Goal: Task Accomplishment & Management: Use online tool/utility

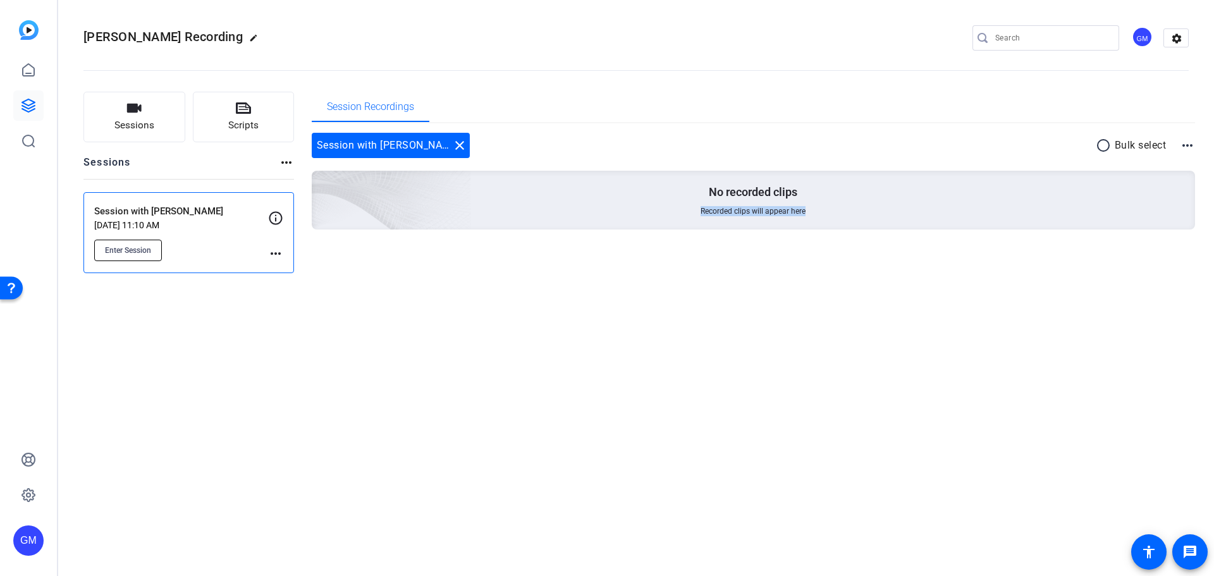
click at [148, 253] on span "Enter Session" at bounding box center [128, 250] width 46 height 10
click at [128, 254] on span "Enter Session" at bounding box center [128, 250] width 46 height 10
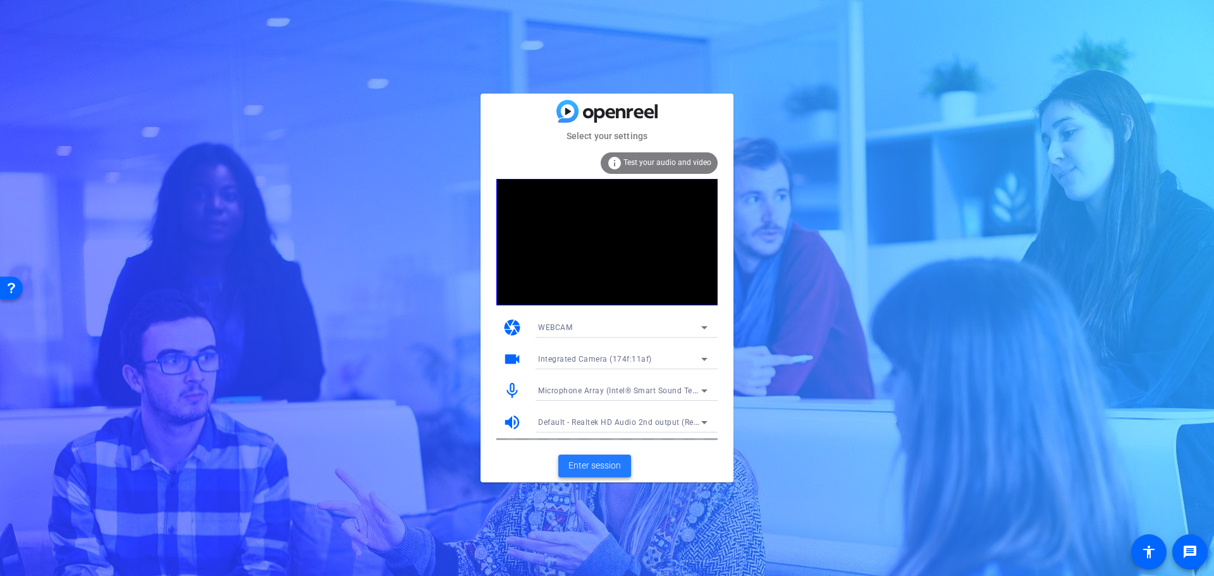
click at [606, 468] on span "Enter session" at bounding box center [594, 465] width 52 height 13
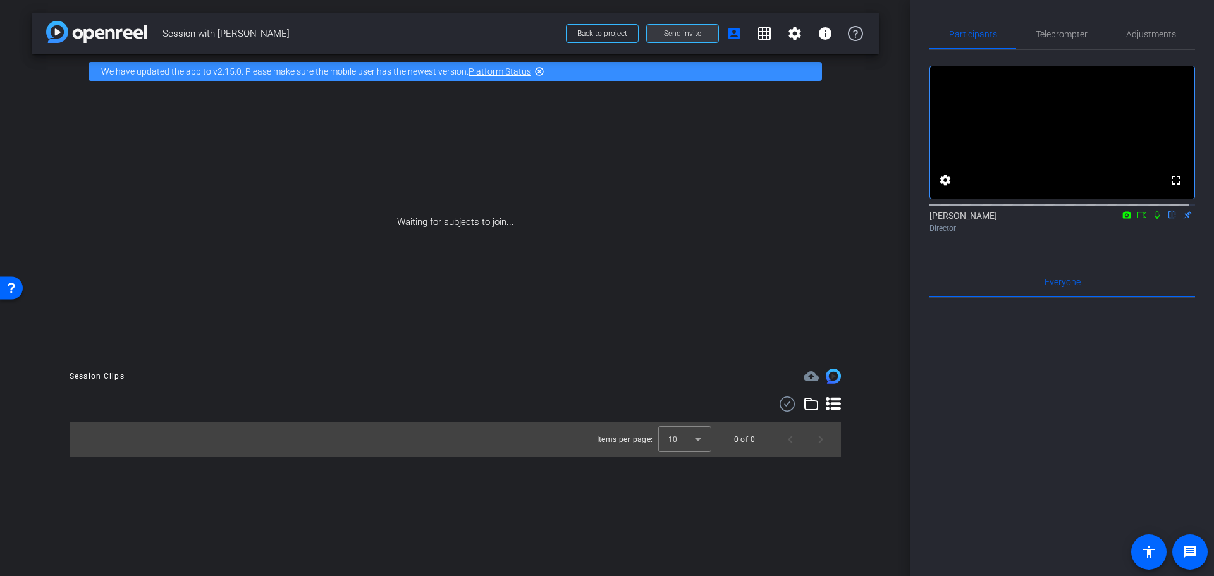
click at [677, 32] on span "Send invite" at bounding box center [682, 33] width 37 height 10
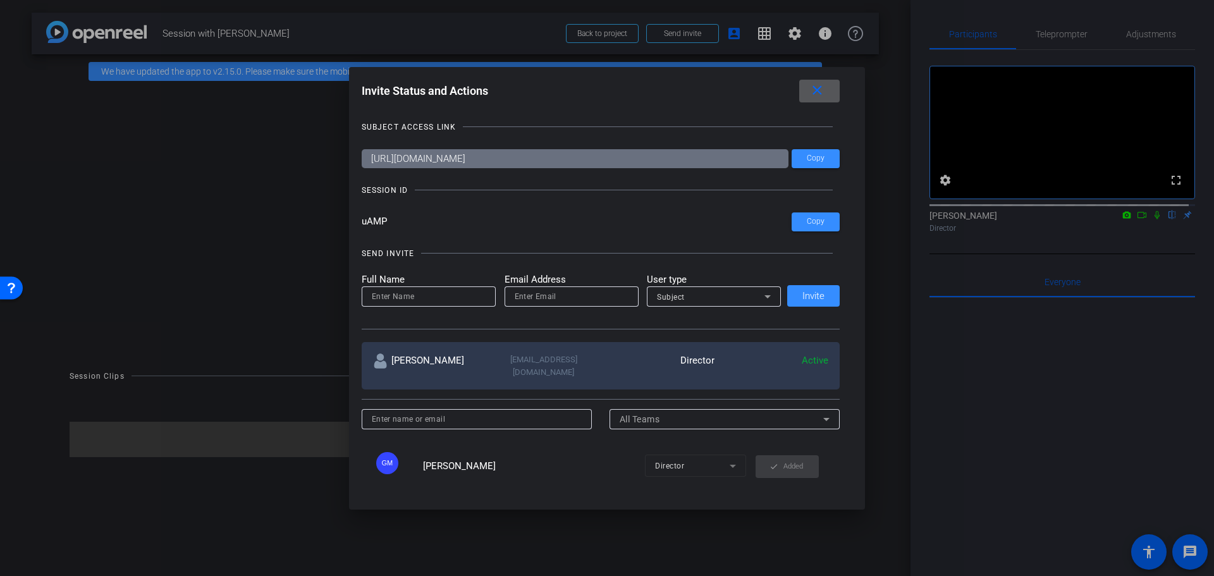
click at [418, 295] on input at bounding box center [429, 296] width 114 height 15
click at [434, 302] on input at bounding box center [429, 296] width 114 height 15
type input "Molly"
paste input "MBrennan@sarepta.com"
type input "MBrennan@sarepta.com"
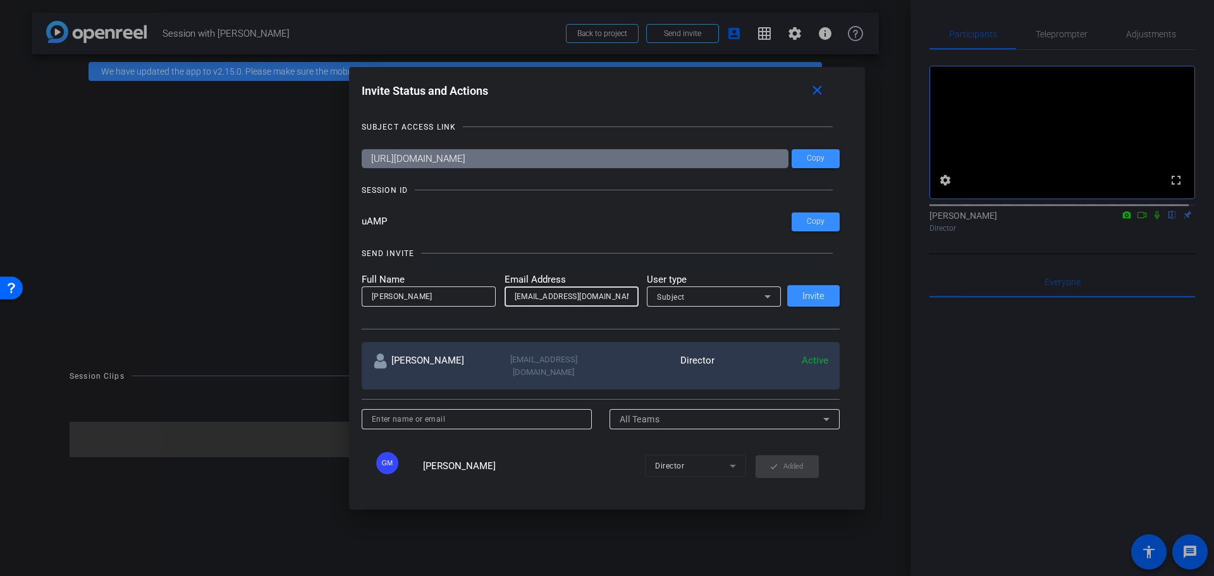
click at [689, 292] on div "Subject" at bounding box center [710, 297] width 107 height 16
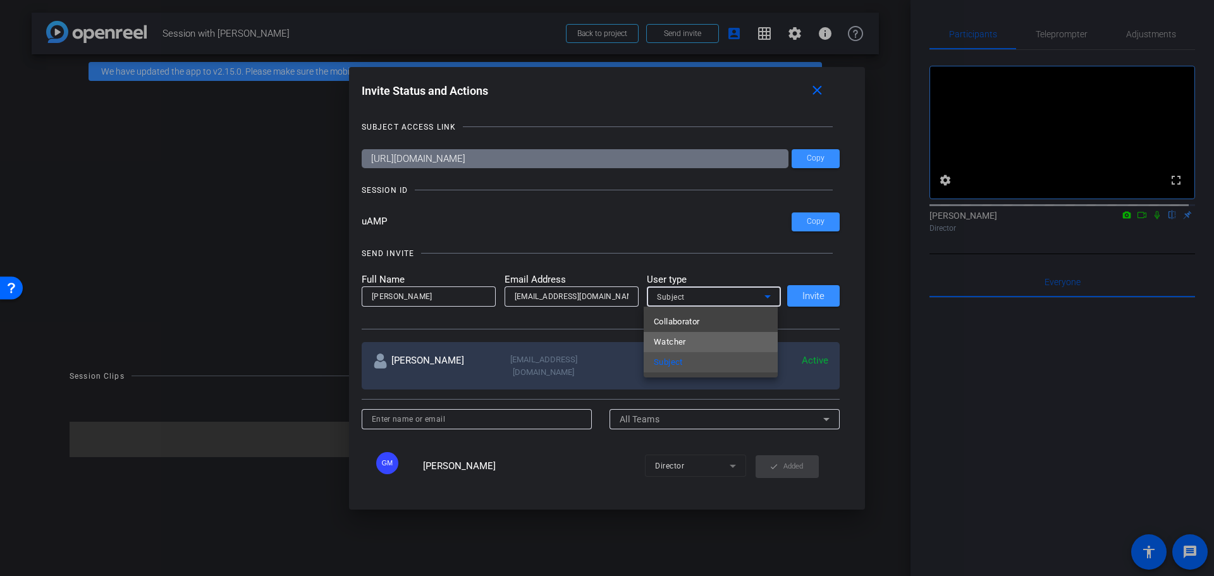
click at [686, 336] on mat-option "Watcher" at bounding box center [711, 342] width 134 height 20
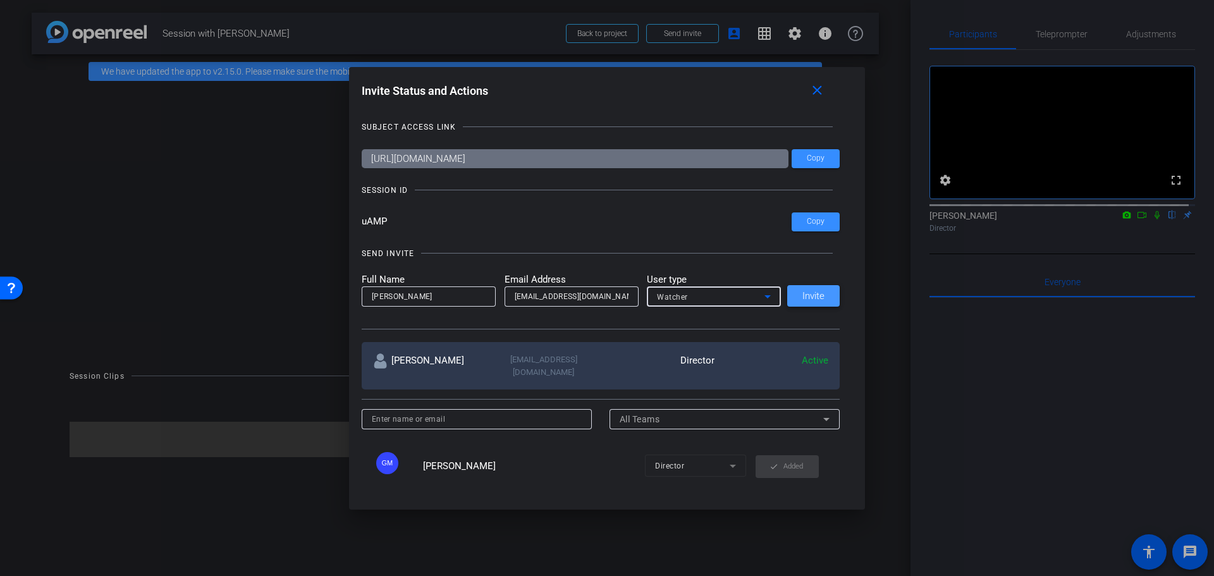
click at [800, 302] on span at bounding box center [813, 296] width 52 height 30
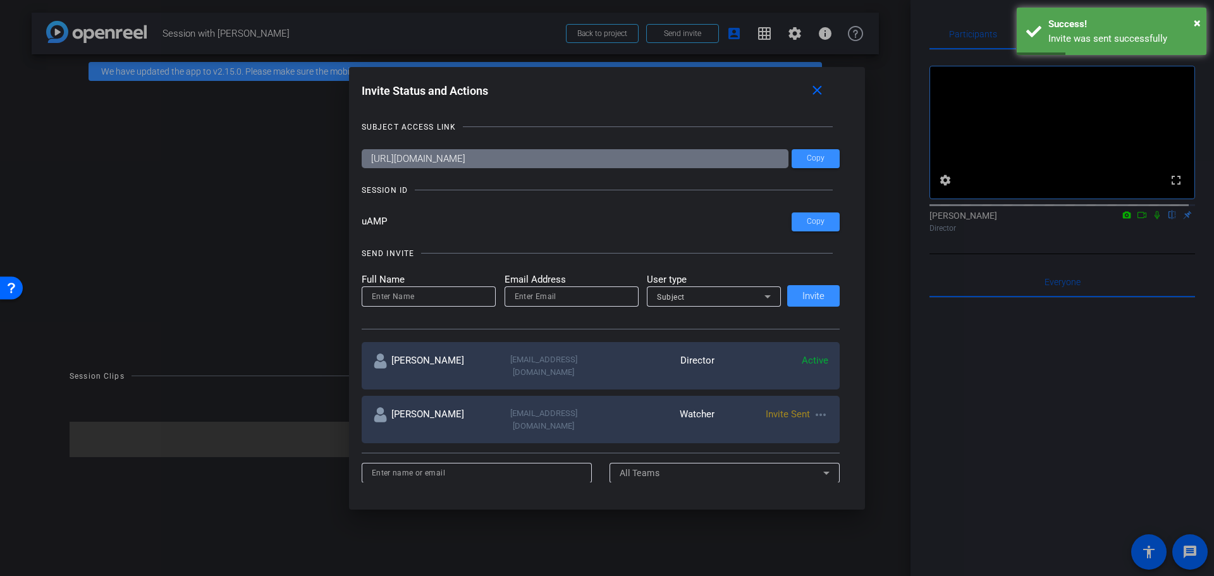
click at [217, 166] on div at bounding box center [607, 288] width 1214 height 576
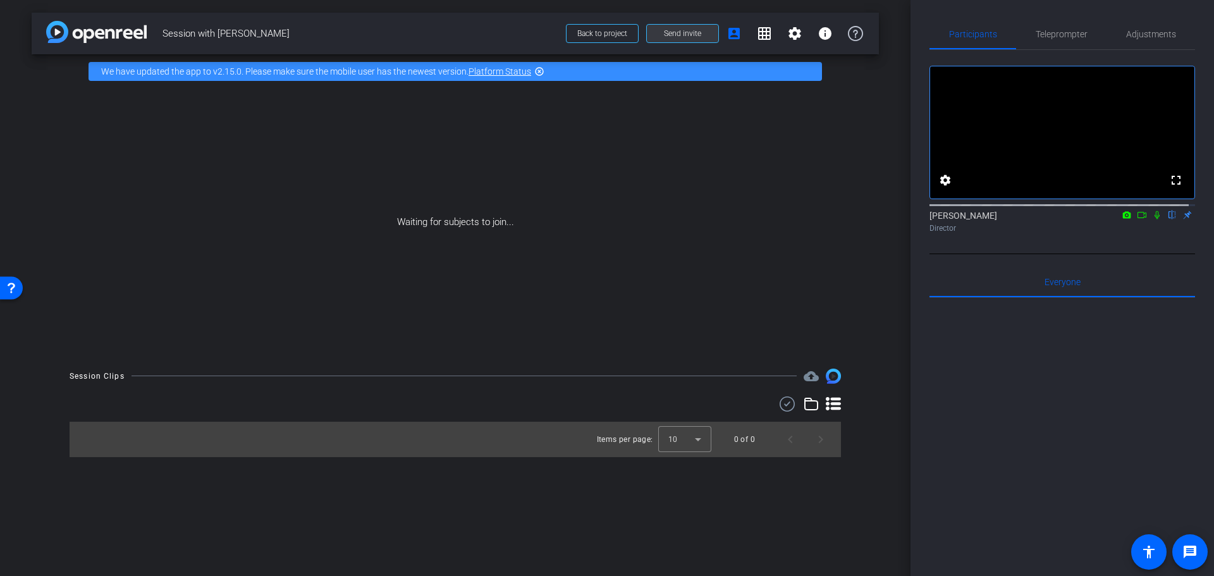
click at [700, 40] on span at bounding box center [682, 33] width 71 height 30
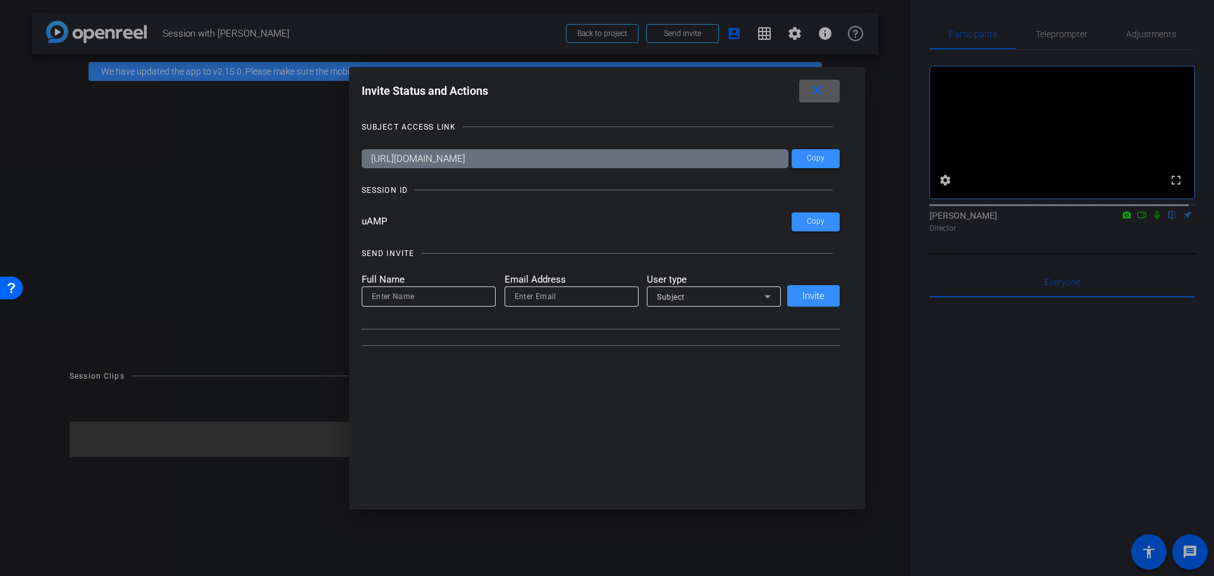
click at [202, 220] on div at bounding box center [607, 288] width 1214 height 576
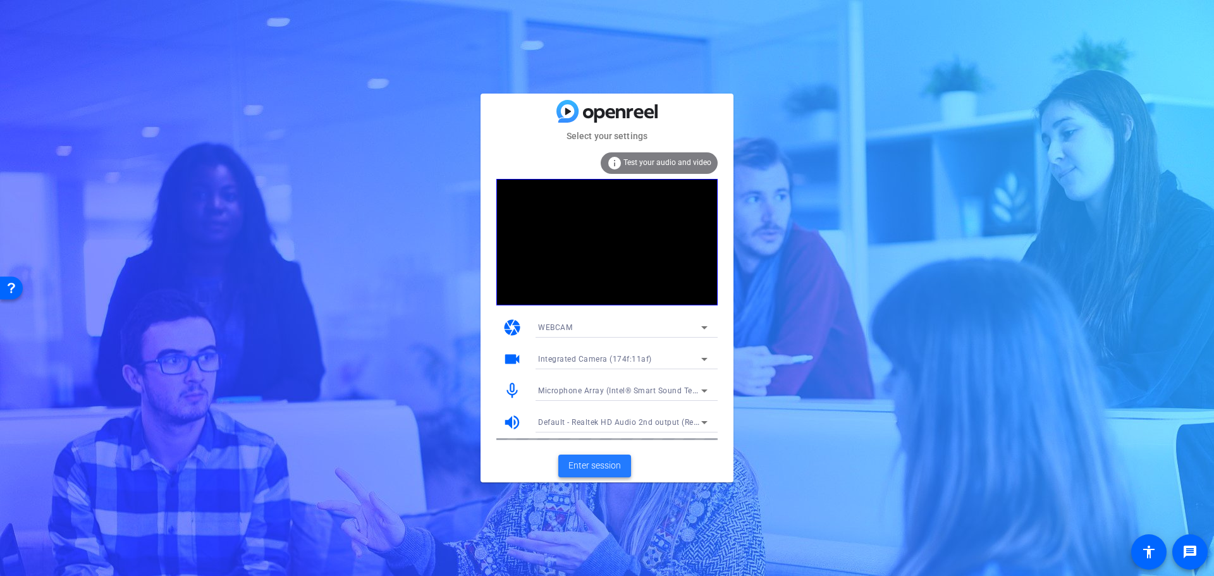
click at [617, 471] on span "Enter session" at bounding box center [594, 465] width 52 height 13
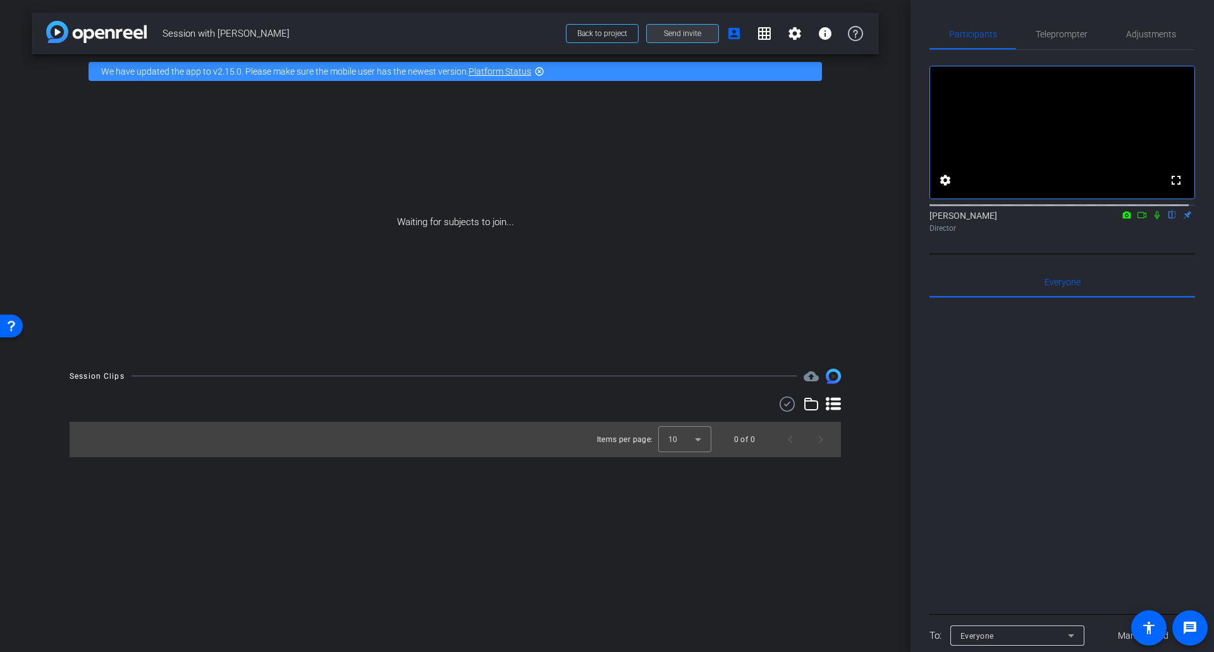
click at [692, 34] on span "Send invite" at bounding box center [682, 33] width 37 height 10
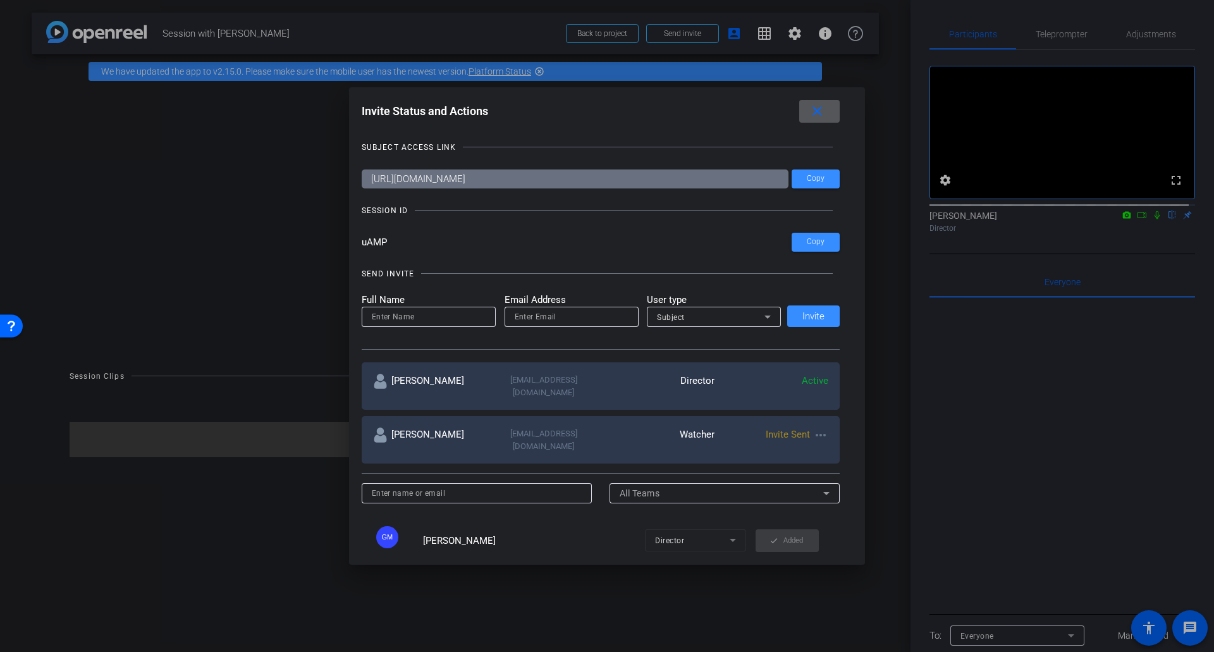
click at [834, 111] on span at bounding box center [819, 111] width 40 height 30
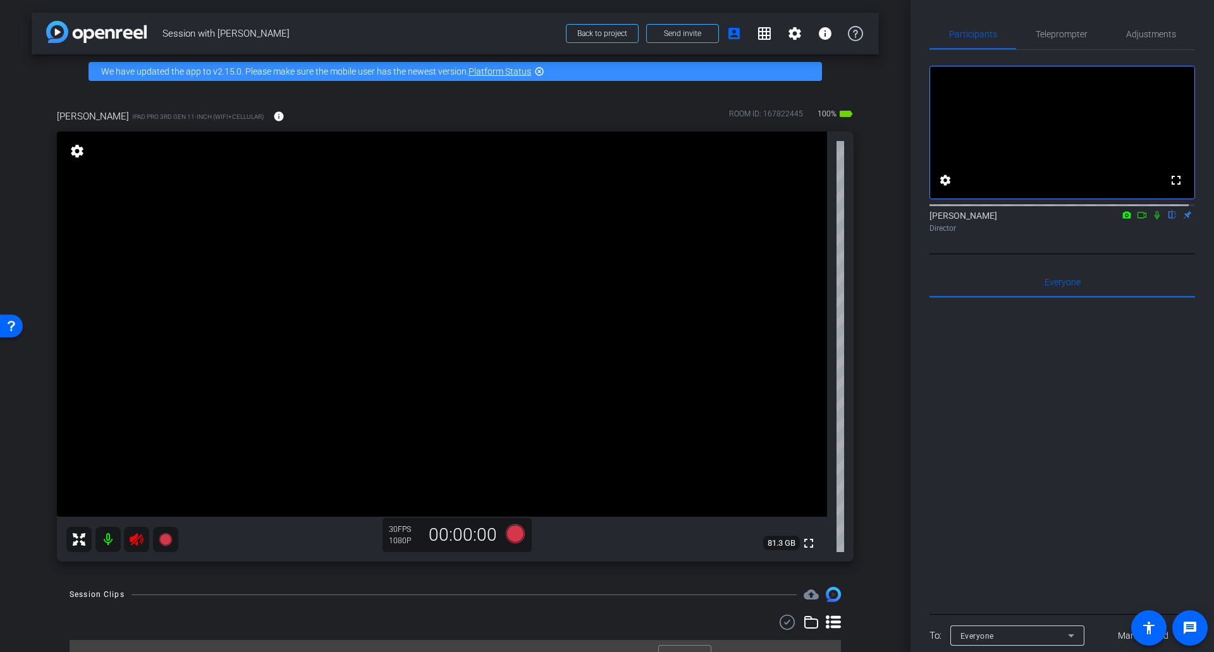
click at [138, 541] on icon at bounding box center [136, 539] width 13 height 13
click at [886, 154] on div "arrow_back Session with Stefanie Mason Back to project Send invite account_box …" at bounding box center [455, 326] width 910 height 652
click at [1154, 219] on icon at bounding box center [1156, 215] width 5 height 8
click at [1154, 219] on icon at bounding box center [1157, 215] width 7 height 8
click at [656, 27] on span at bounding box center [682, 33] width 71 height 30
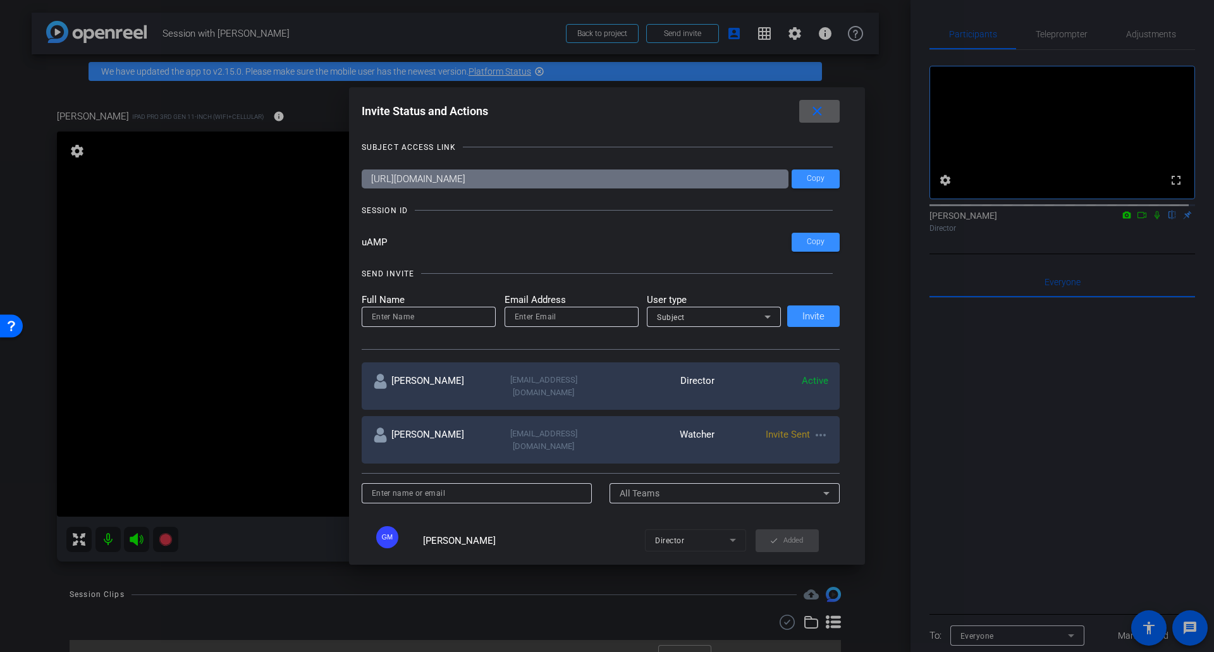
click at [816, 428] on mat-icon "more_horiz" at bounding box center [820, 434] width 15 height 15
click at [833, 461] on span "Re-Send Invite" at bounding box center [867, 460] width 95 height 15
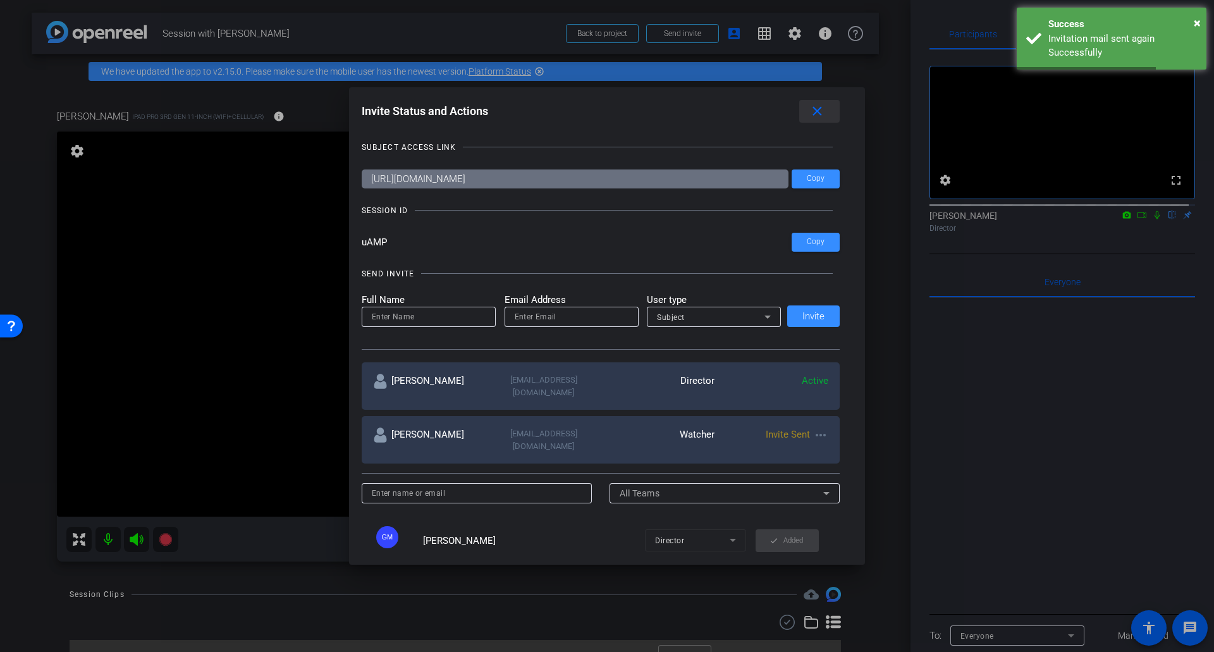
click at [825, 118] on mat-icon "close" at bounding box center [817, 112] width 16 height 16
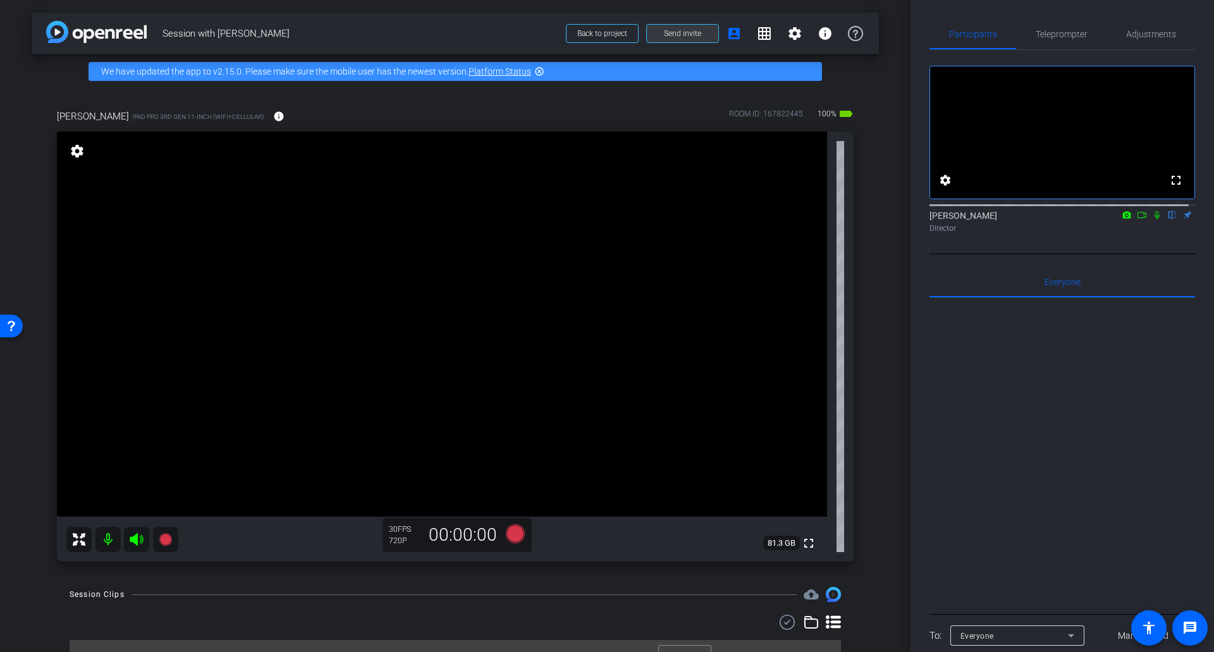
click at [680, 34] on span "Send invite" at bounding box center [682, 33] width 37 height 10
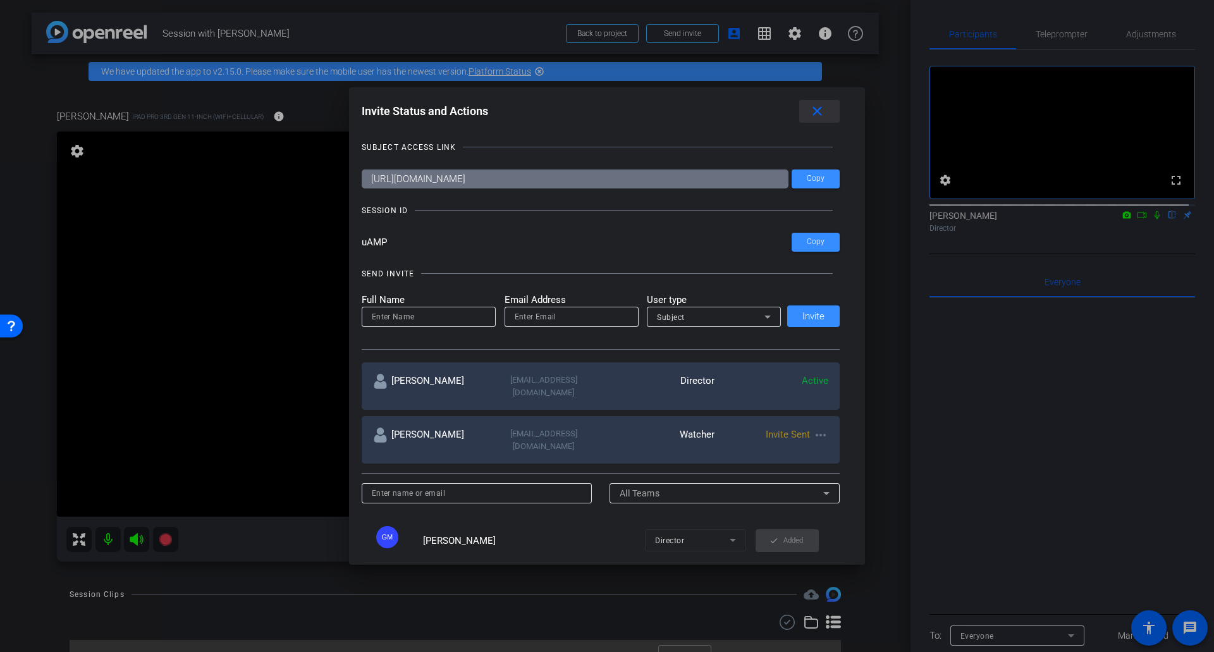
click at [814, 118] on mat-icon "close" at bounding box center [817, 112] width 16 height 16
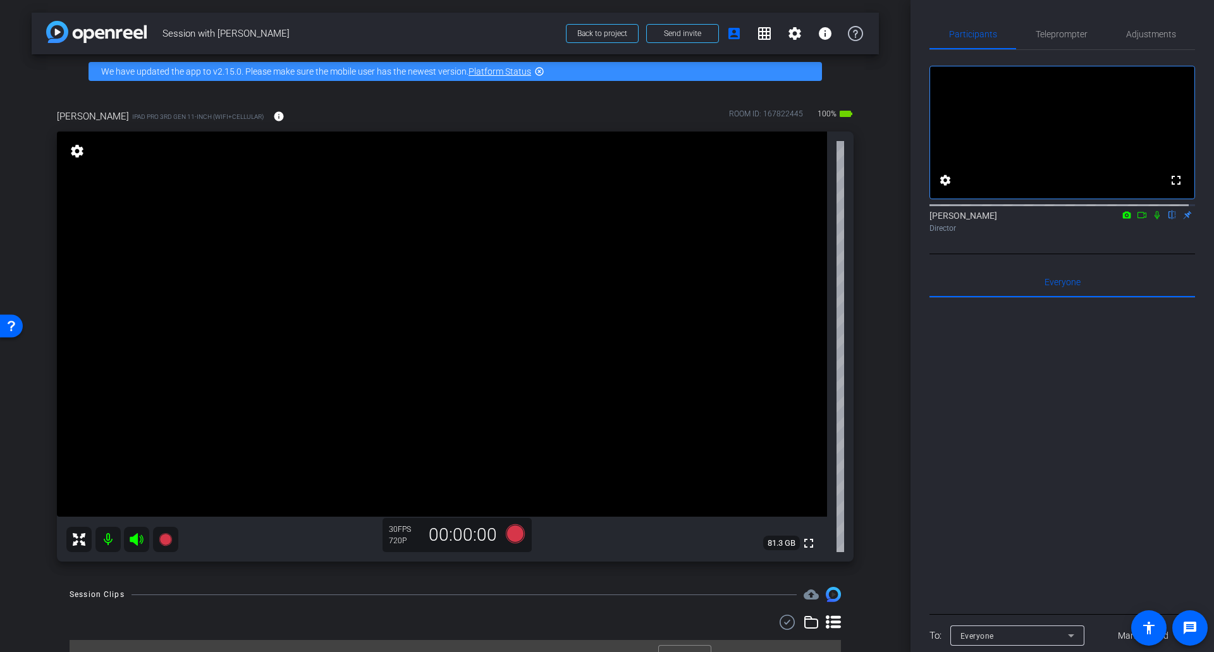
click at [846, 116] on mat-icon "battery_std" at bounding box center [845, 113] width 15 height 15
click at [18, 149] on div "arrow_back Session with Stefanie Mason Back to project Send invite account_box …" at bounding box center [455, 326] width 910 height 652
click at [1061, 35] on span "Teleprompter" at bounding box center [1061, 34] width 52 height 9
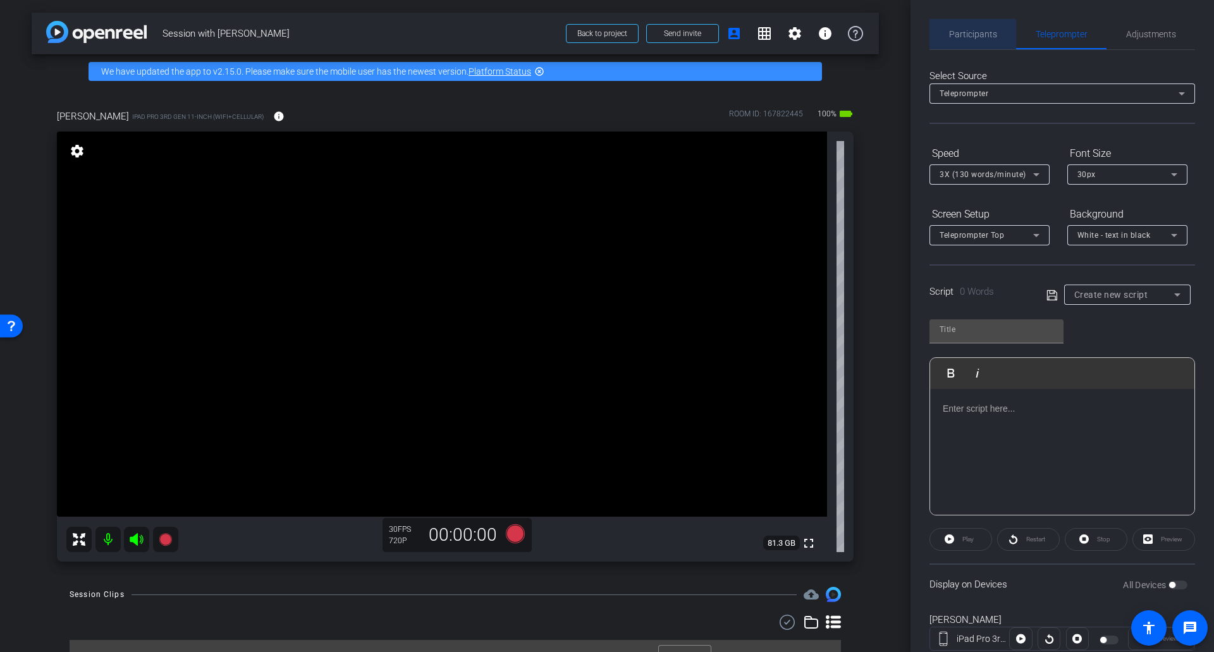
click at [979, 43] on span "Participants" at bounding box center [973, 34] width 48 height 30
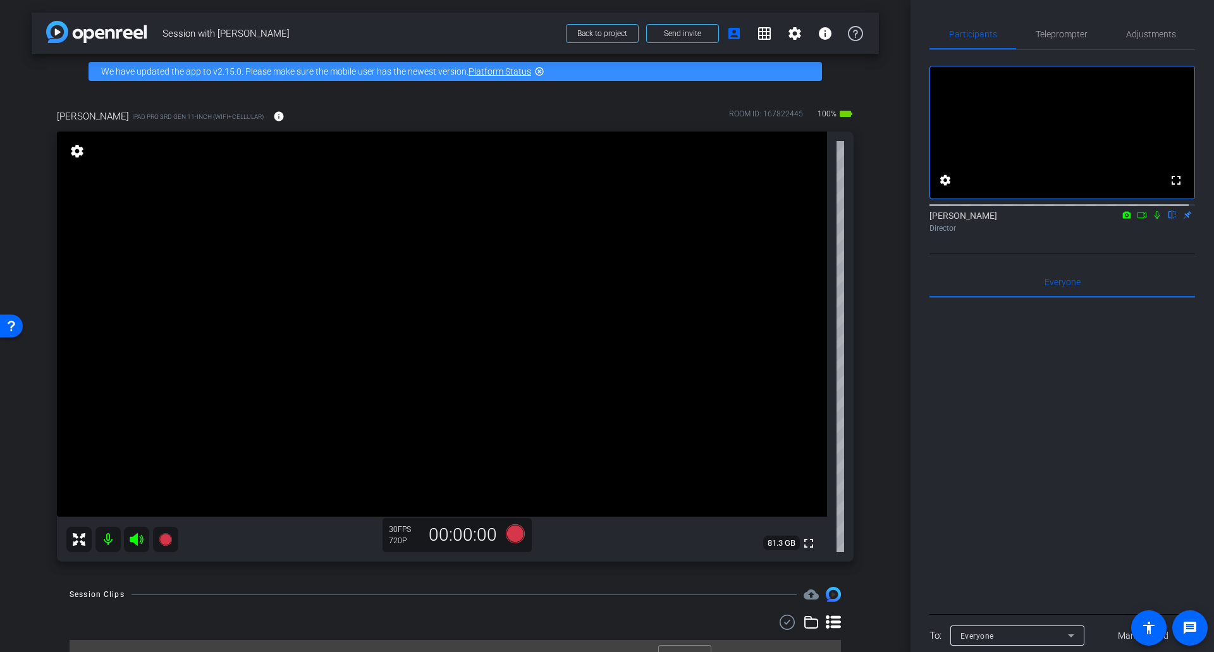
click at [1049, 495] on div at bounding box center [1061, 454] width 265 height 313
click at [864, 404] on div "stefanie iPad Pro 3rd Gen 11-inch (WiFi+Cellular) info ROOM ID: 167822445 100% …" at bounding box center [455, 330] width 847 height 485
click at [884, 259] on div "arrow_back Session with Stefanie Mason Back to project Send invite account_box …" at bounding box center [455, 326] width 910 height 652
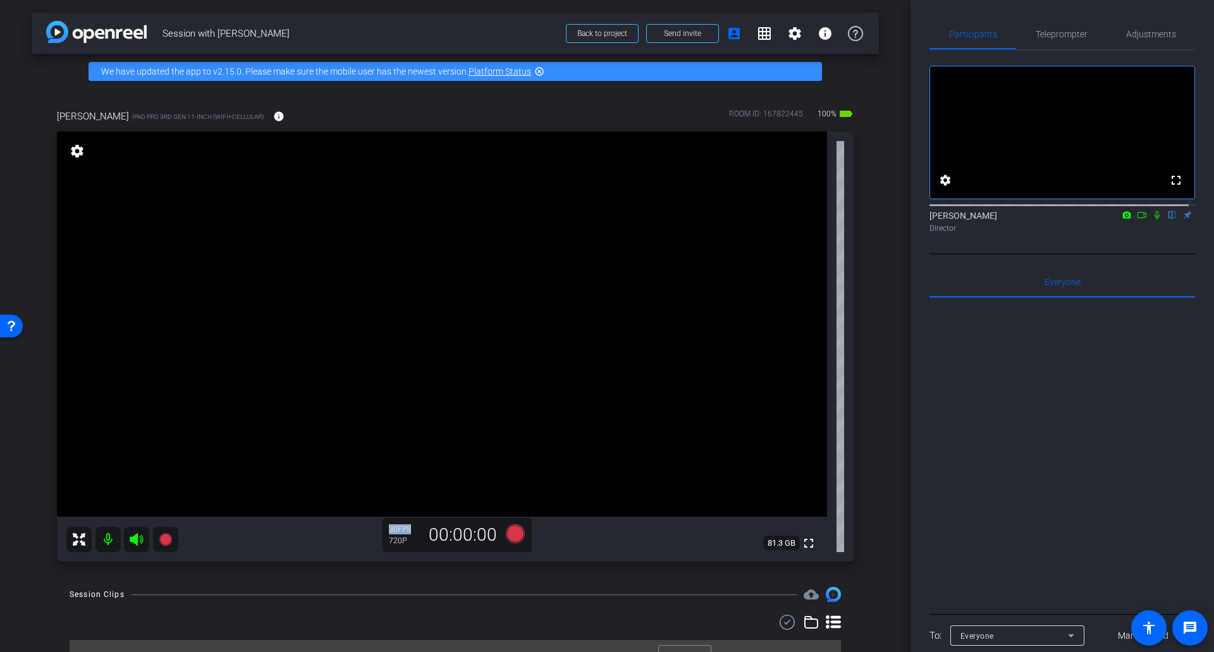
drag, startPoint x: 893, startPoint y: 233, endPoint x: 901, endPoint y: 228, distance: 10.0
click at [893, 233] on div "arrow_back Session with Stefanie Mason Back to project Send invite account_box …" at bounding box center [455, 326] width 910 height 652
click at [901, 228] on div "arrow_back Session with Stefanie Mason Back to project Send invite account_box …" at bounding box center [455, 326] width 910 height 652
click at [163, 539] on icon at bounding box center [165, 539] width 13 height 13
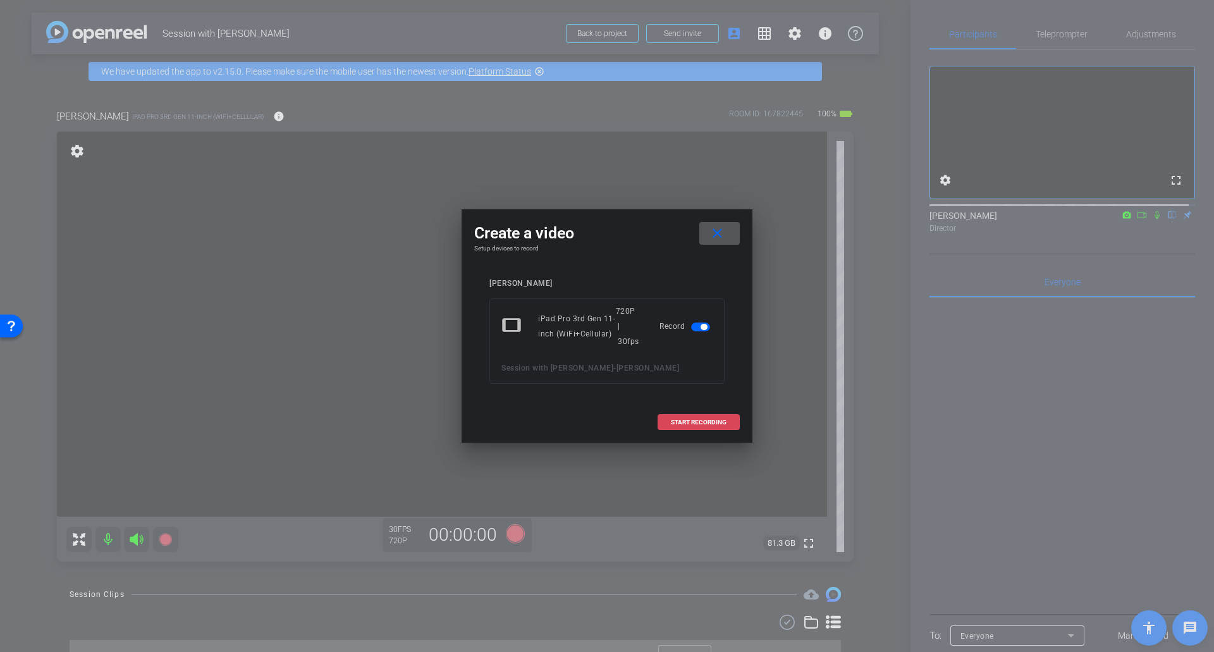
click at [705, 419] on span "START RECORDING" at bounding box center [699, 422] width 56 height 6
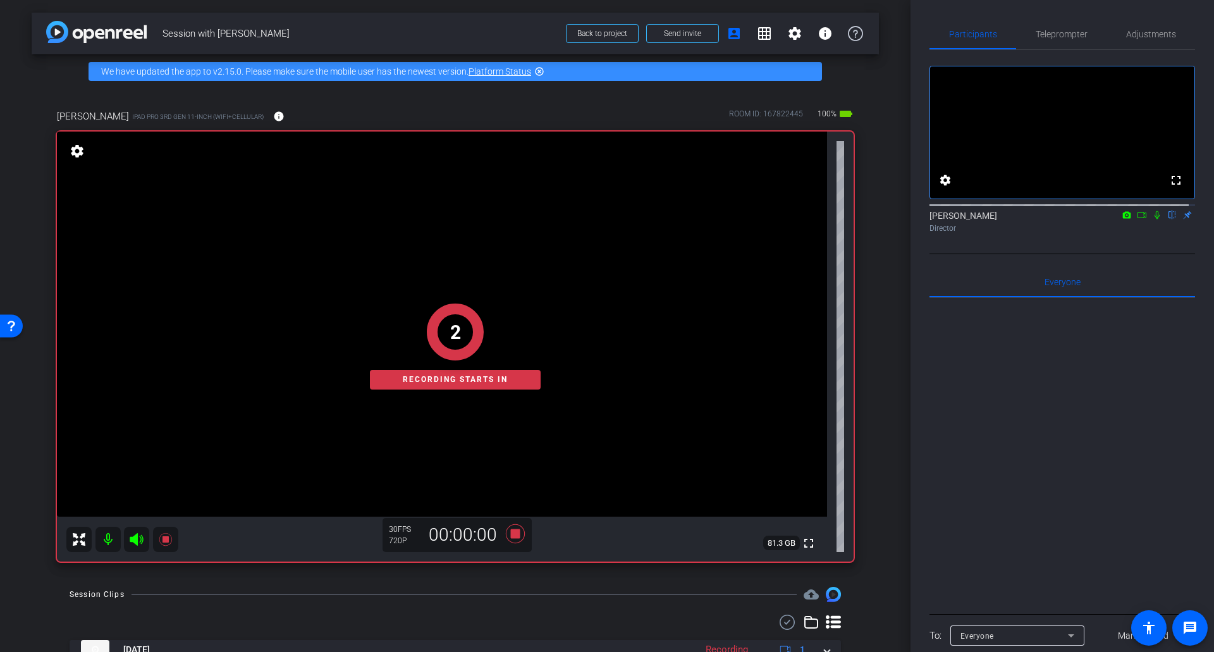
click at [891, 278] on div "arrow_back Session with Stefanie Mason Back to project Send invite account_box …" at bounding box center [455, 326] width 910 height 652
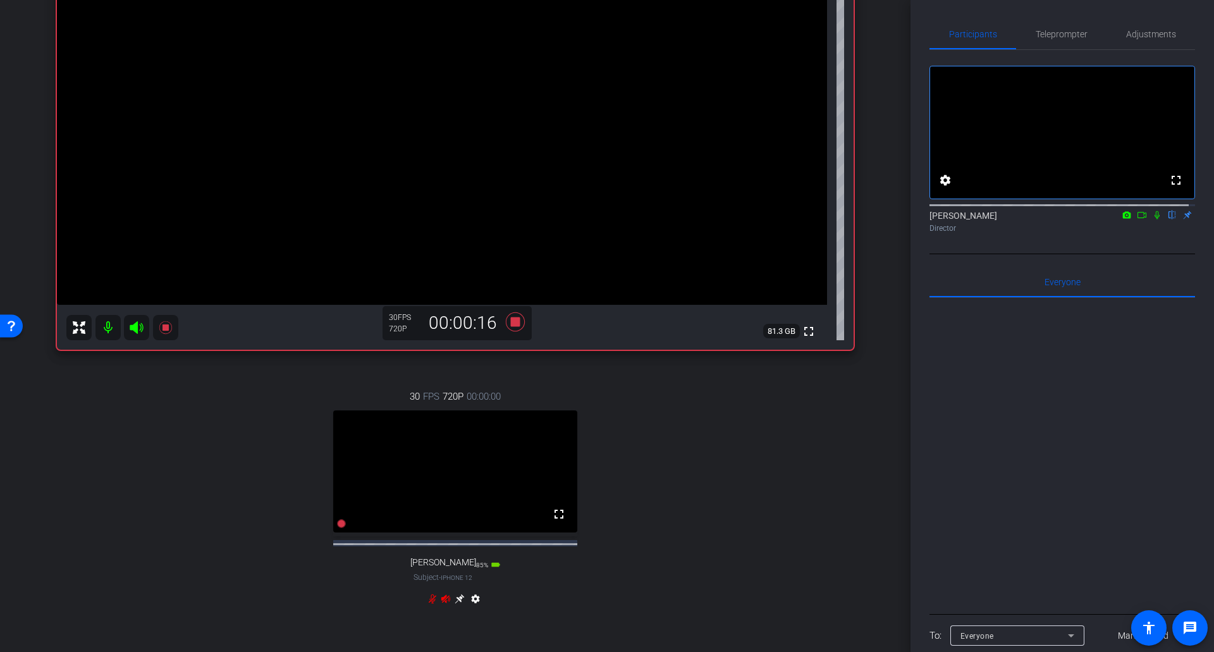
scroll to position [253, 0]
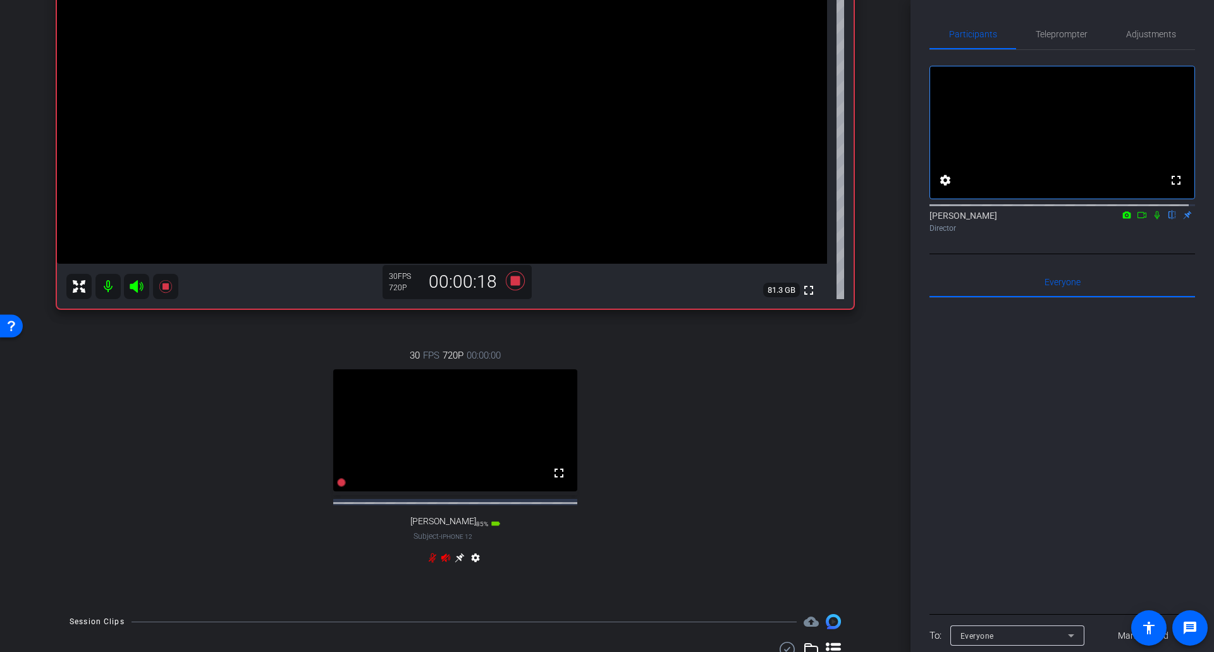
click at [442, 561] on icon at bounding box center [445, 557] width 9 height 8
click at [876, 443] on div "arrow_back Session with Stefanie Mason Back to project Send invite account_box …" at bounding box center [455, 326] width 910 height 652
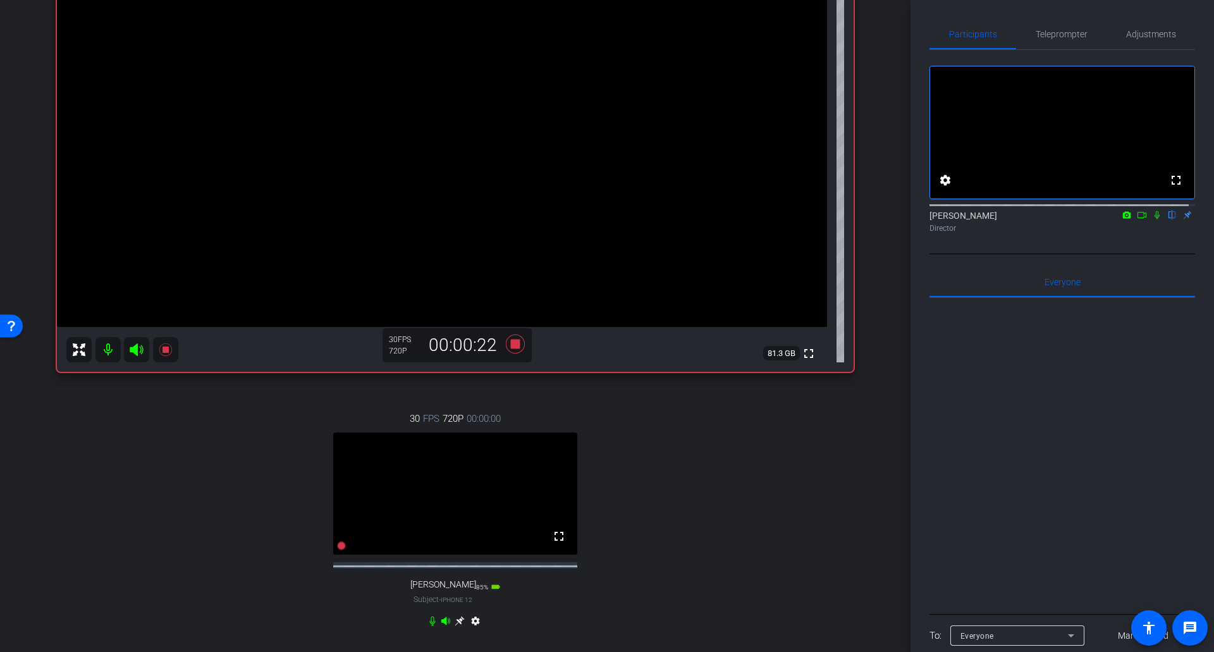
click at [876, 443] on div "arrow_back Session with Stefanie Mason Back to project Send invite account_box …" at bounding box center [455, 136] width 910 height 652
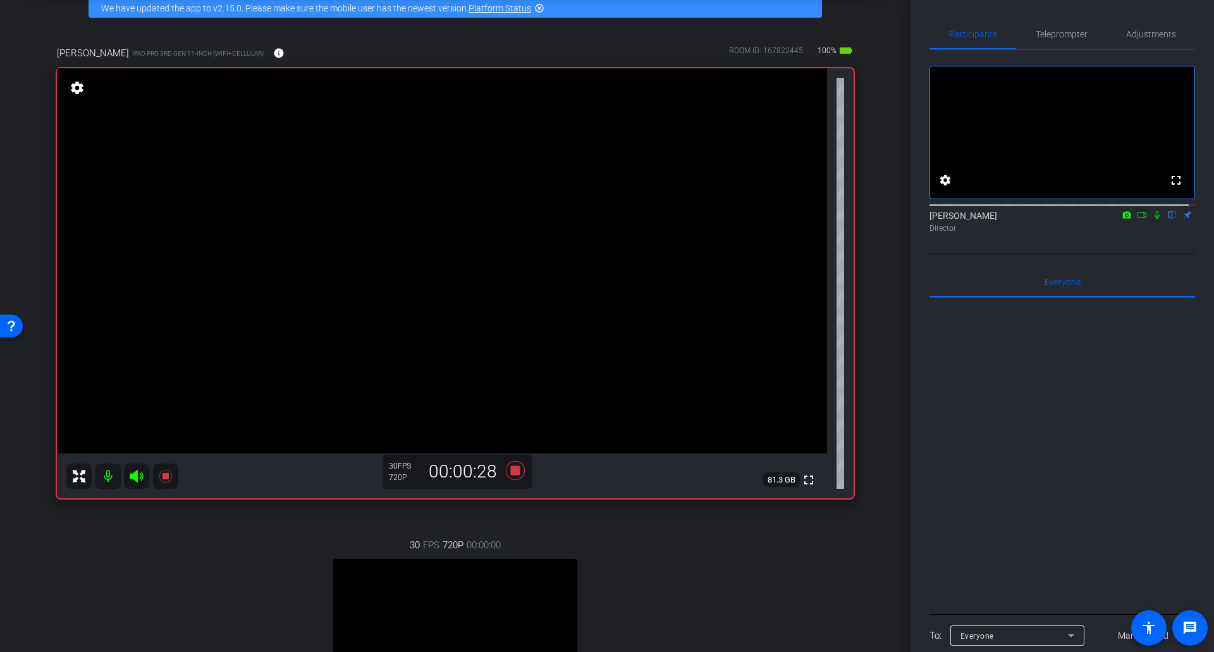
scroll to position [126, 0]
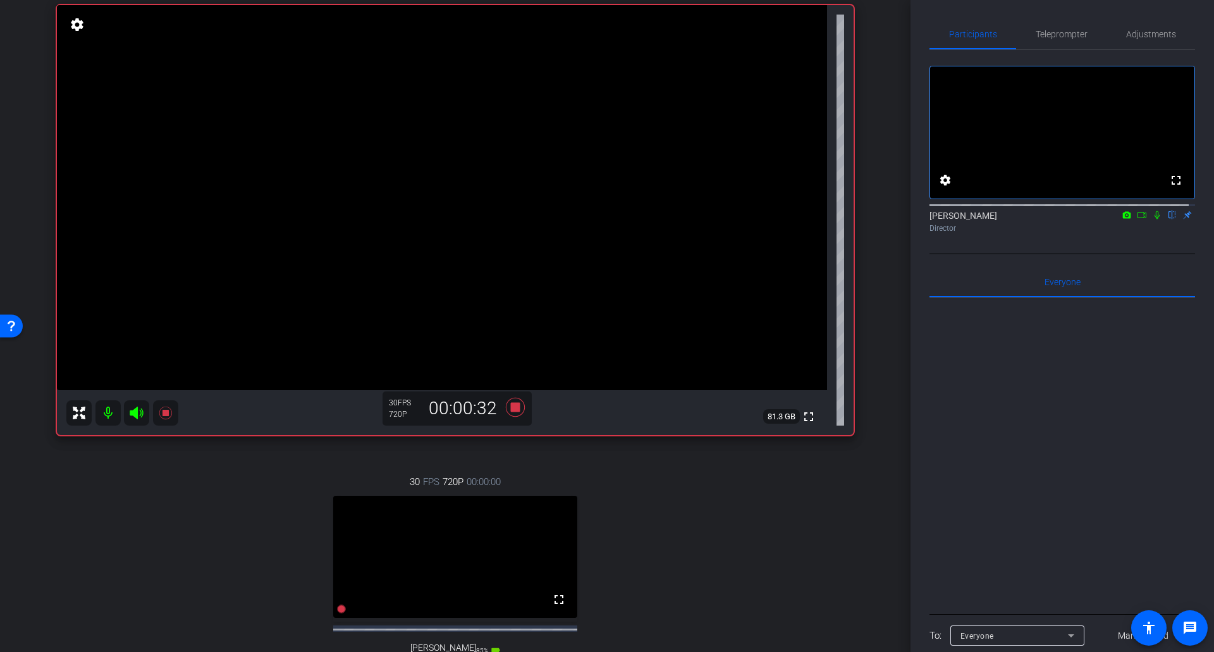
click at [876, 443] on div "arrow_back Session with Stefanie Mason Back to project Send invite account_box …" at bounding box center [455, 200] width 910 height 652
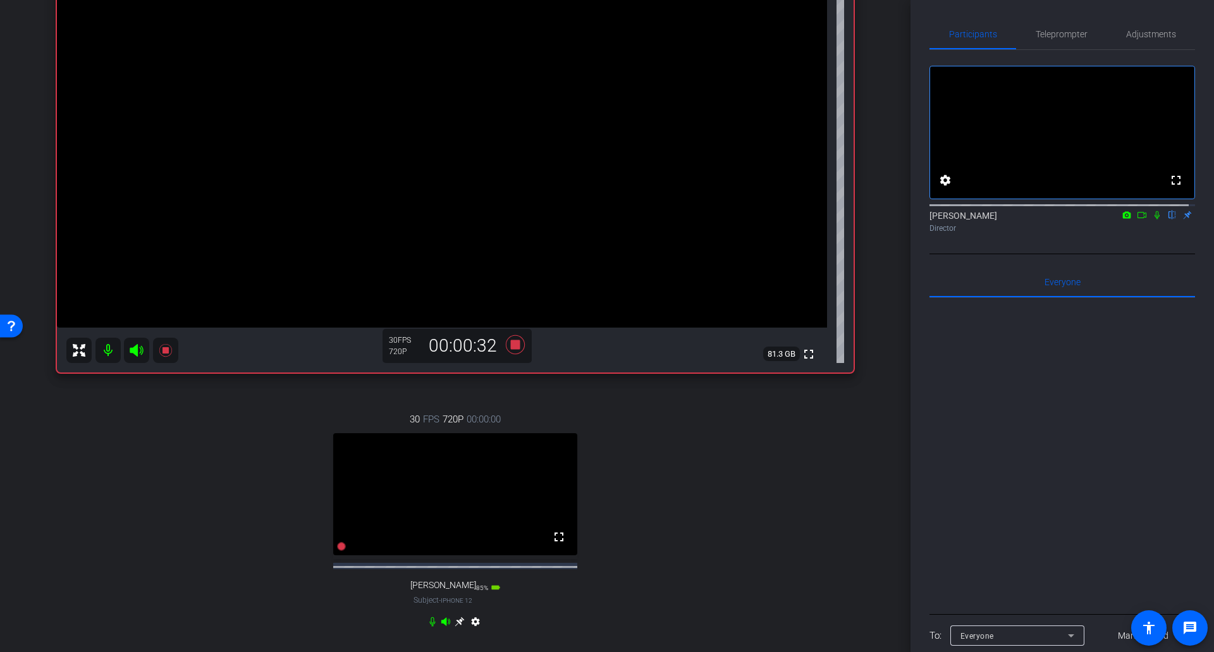
scroll to position [190, 0]
click at [876, 443] on div "arrow_back Session with Stefanie Mason Back to project Send invite account_box …" at bounding box center [455, 136] width 910 height 652
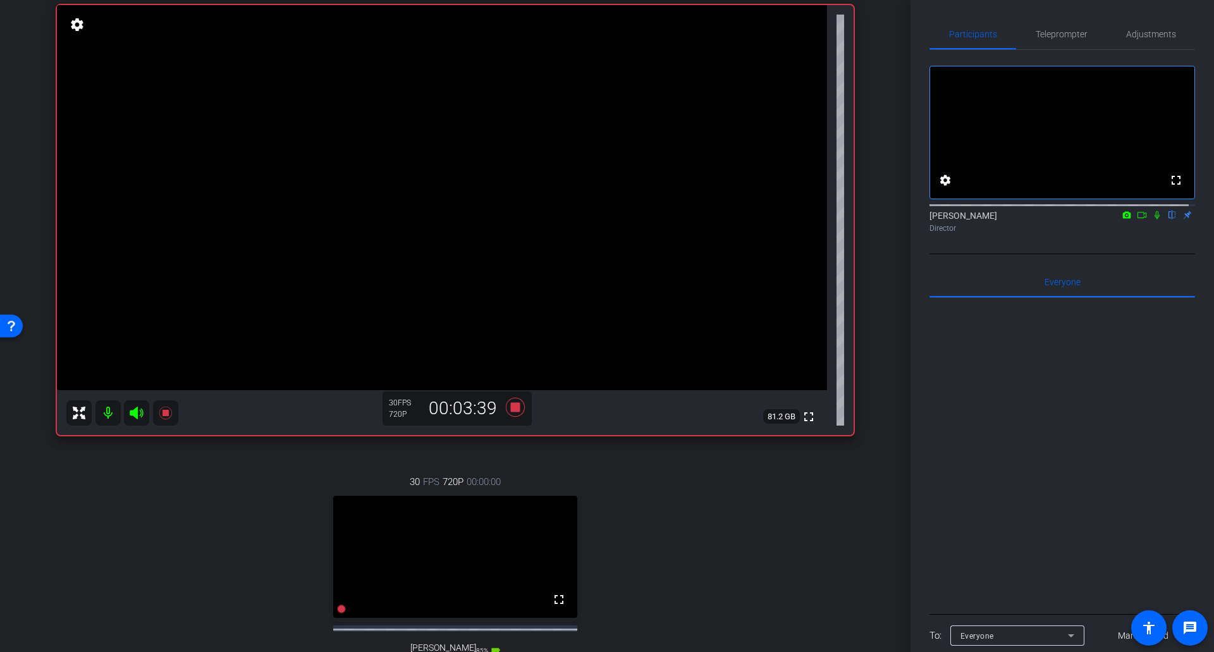
scroll to position [253, 0]
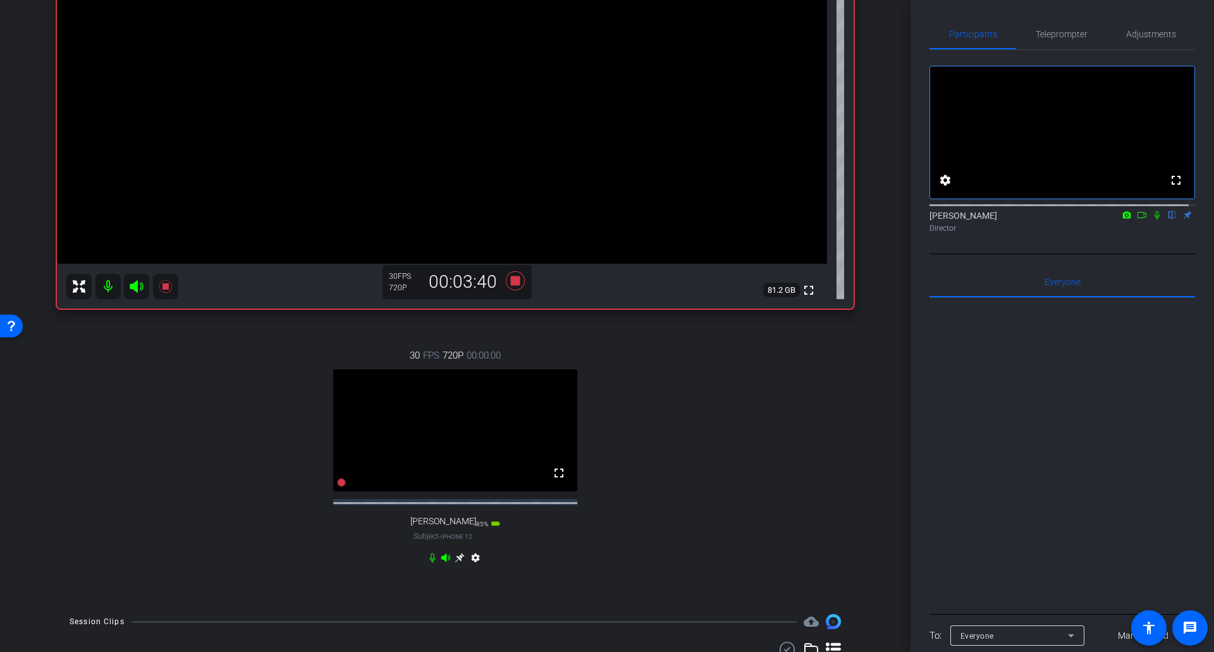
click at [769, 475] on div "30 FPS 720P 00:00:00 fullscreen Molly Subject - iPhone 12 85% battery_std setti…" at bounding box center [455, 457] width 796 height 261
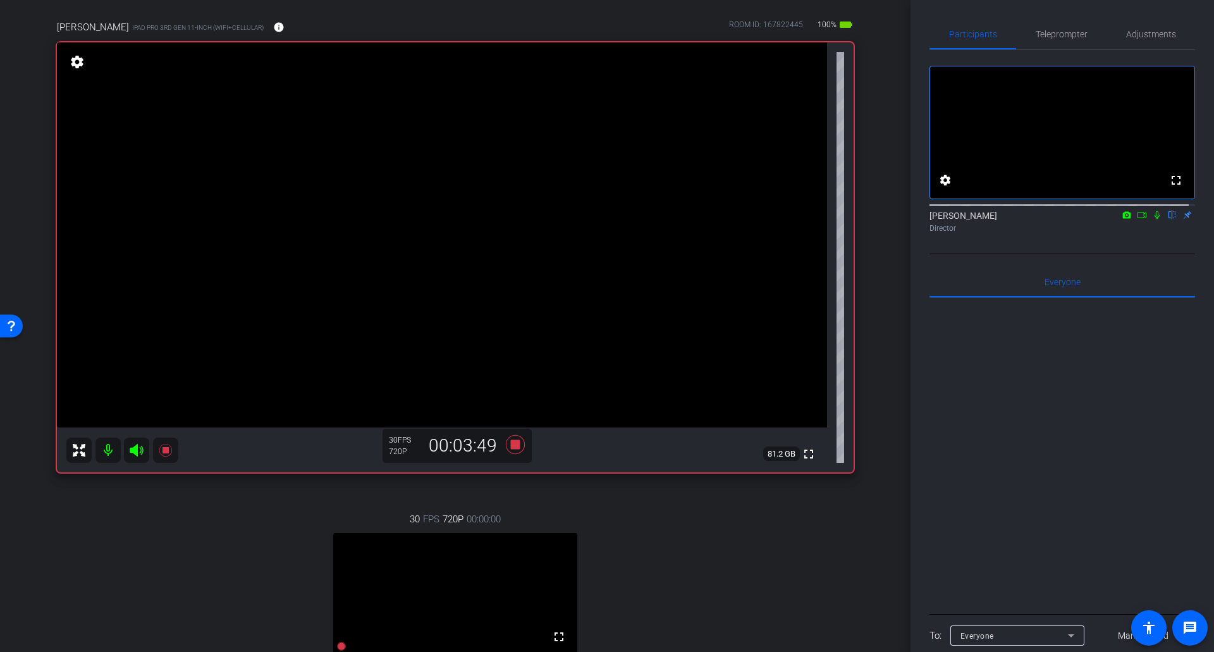
scroll to position [63, 0]
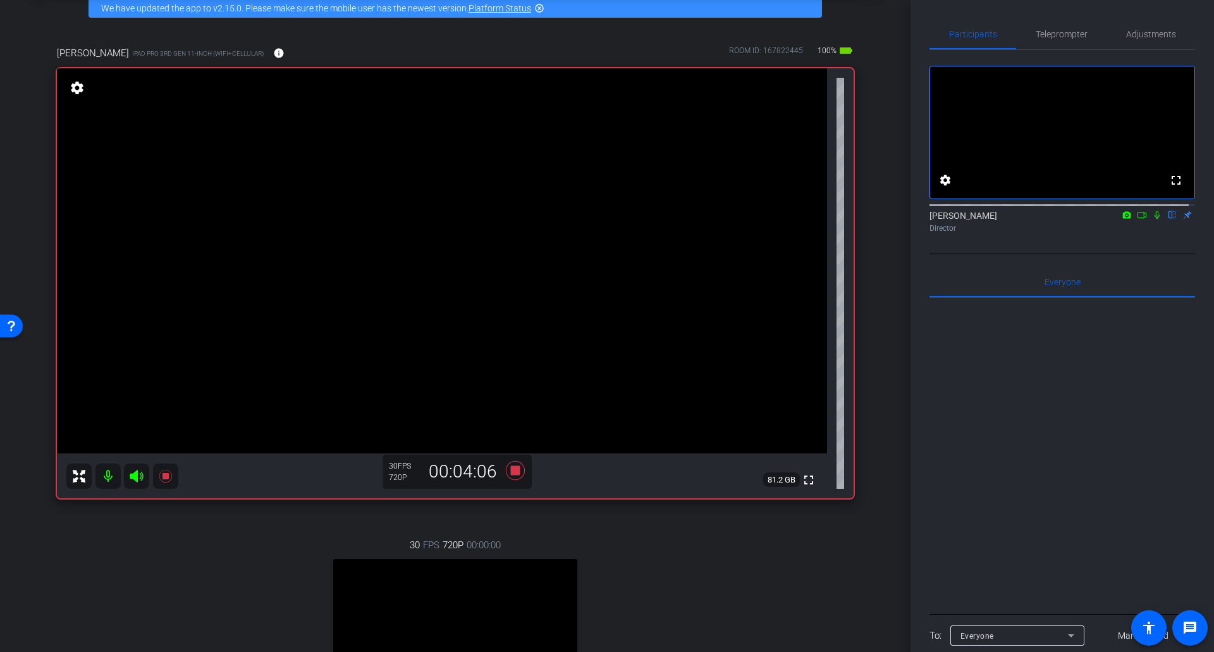
click at [1152, 219] on icon at bounding box center [1157, 214] width 10 height 9
click at [1149, 234] on div "Greg Melo flip Director" at bounding box center [1061, 221] width 265 height 25
click at [1152, 219] on icon at bounding box center [1157, 214] width 10 height 9
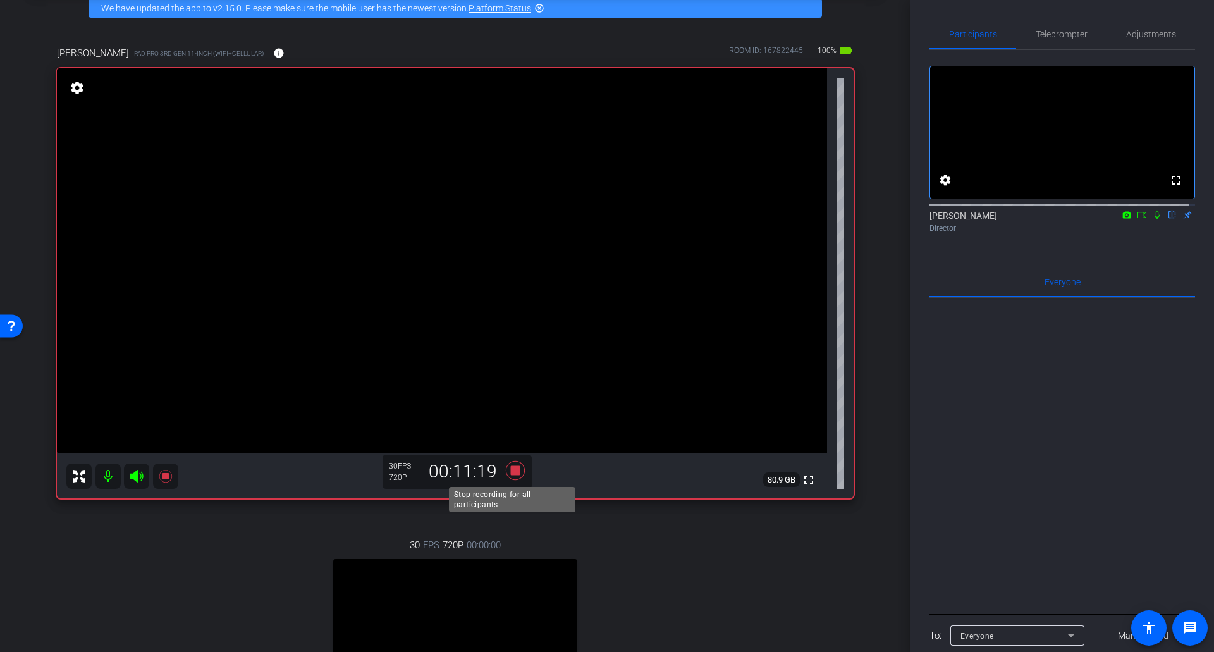
click at [508, 470] on icon at bounding box center [515, 470] width 19 height 19
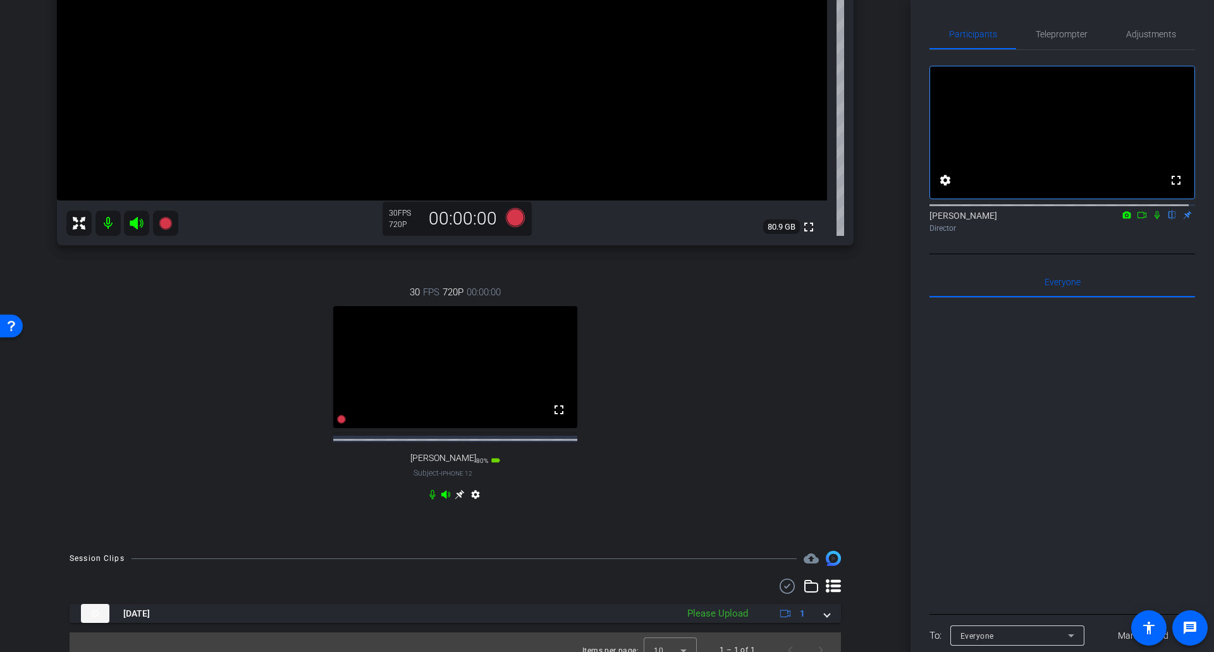
scroll to position [343, 0]
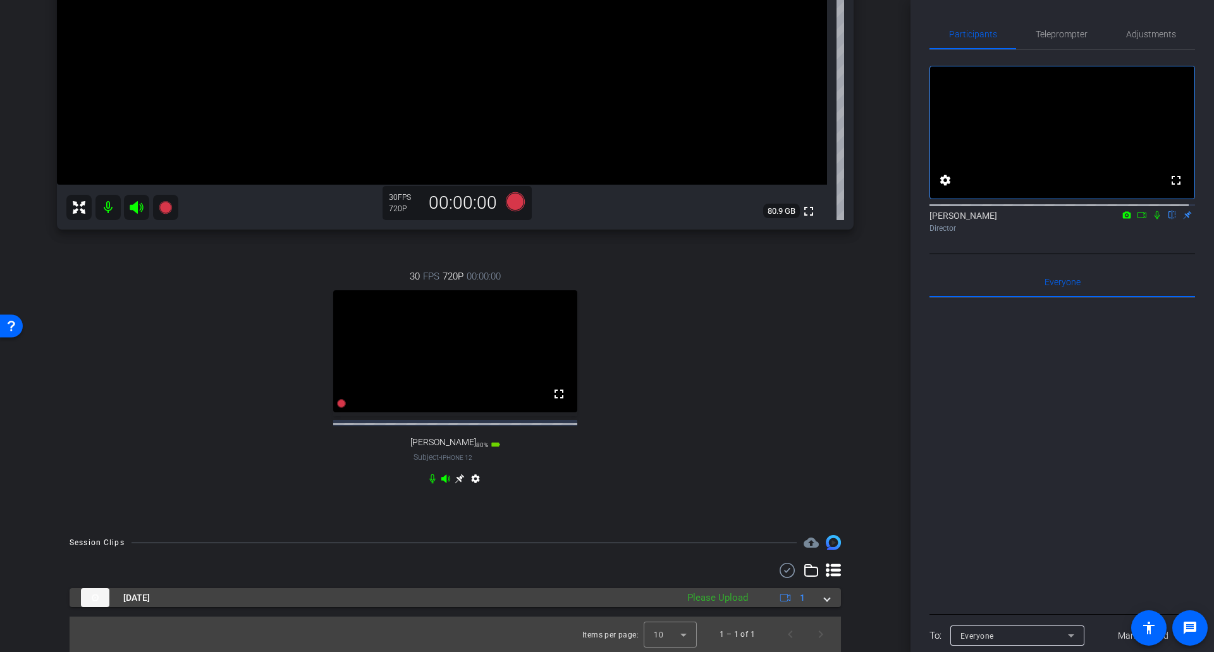
click at [817, 575] on div "Sep 30, 2025 Please Upload 1" at bounding box center [452, 597] width 743 height 19
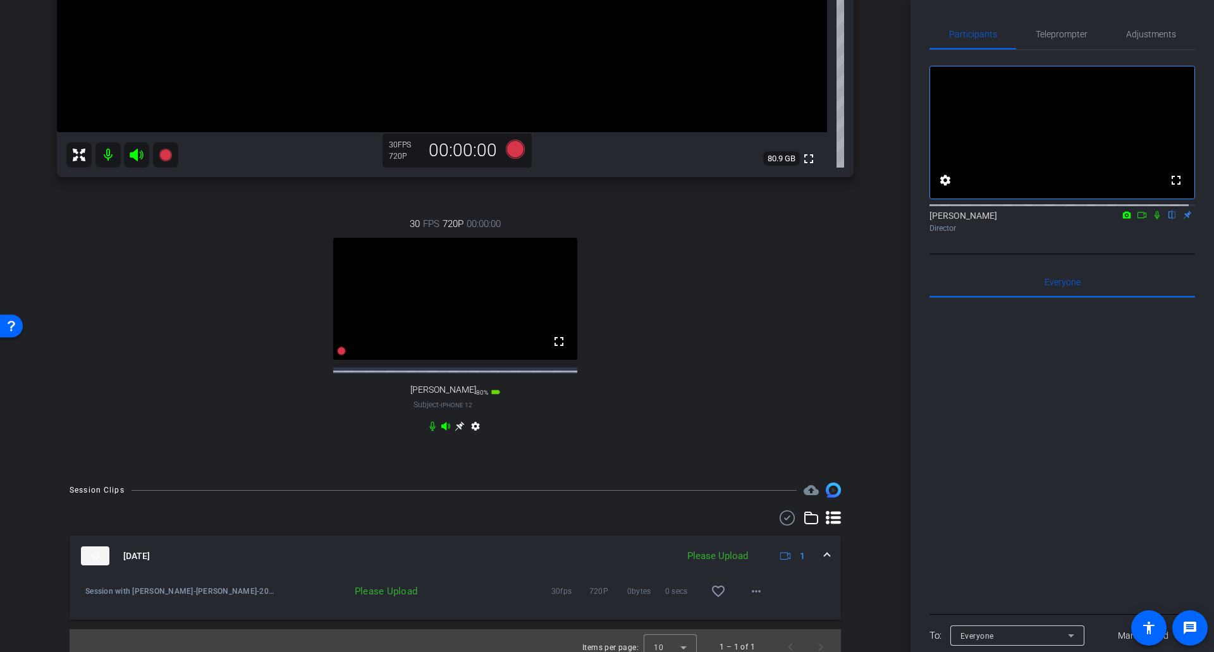
scroll to position [406, 0]
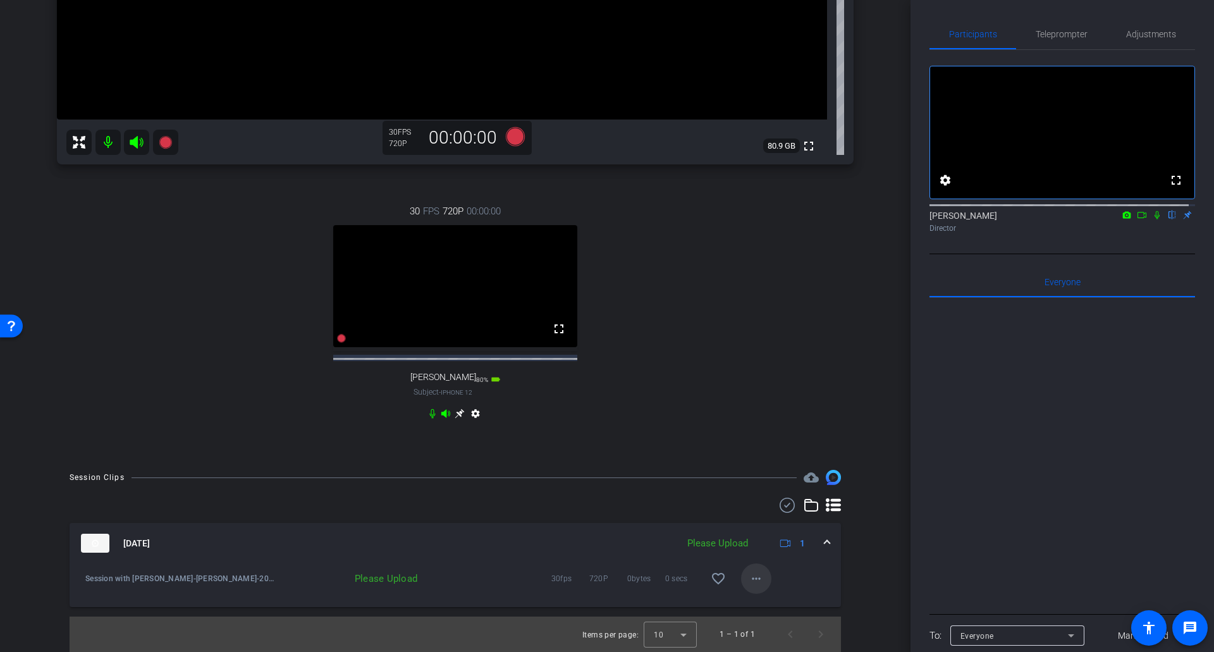
click at [750, 575] on mat-icon "more_horiz" at bounding box center [755, 578] width 15 height 15
click at [778, 575] on span "Upload" at bounding box center [770, 606] width 51 height 15
click at [855, 508] on div "Session Clips cloud_upload Sep 30, 2025 Uploading 1 Session with Stefanie Mason…" at bounding box center [455, 561] width 847 height 182
click at [1058, 447] on div at bounding box center [1061, 454] width 265 height 313
click at [883, 439] on div "arrow_back Session with Stefanie Mason Back to project Send invite account_box …" at bounding box center [455, 326] width 910 height 652
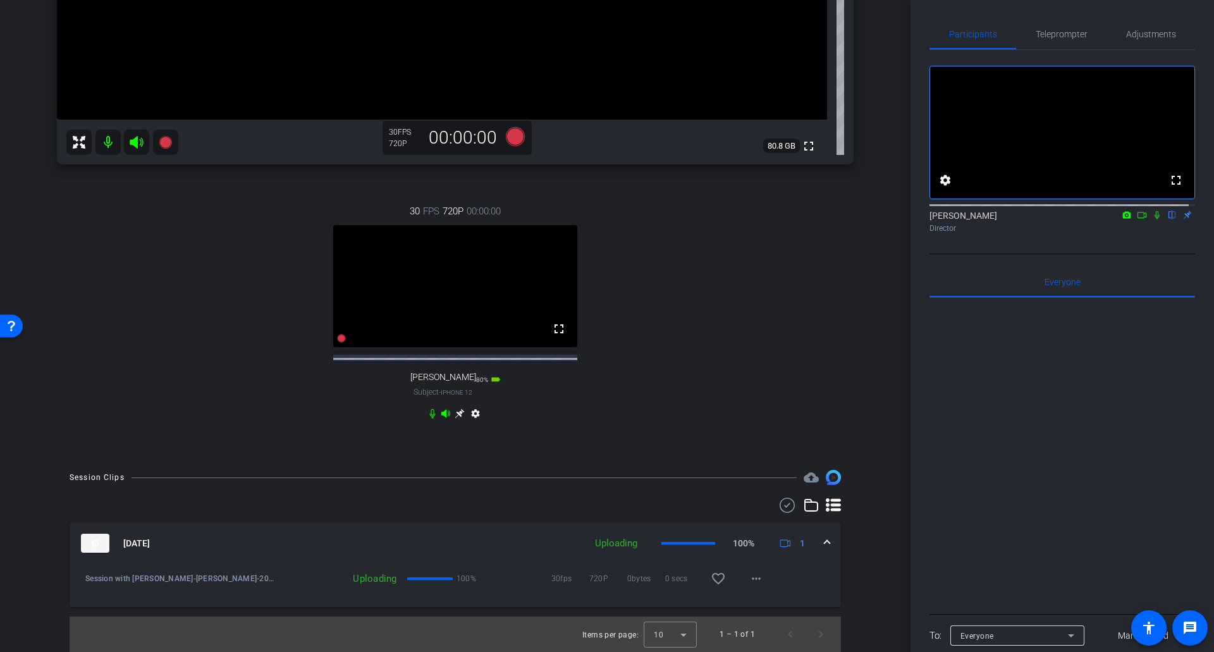
click at [852, 569] on div "Session Clips cloud_upload Sep 30, 2025 Uploading 100% 1 Session with Stefanie …" at bounding box center [455, 561] width 847 height 182
click at [755, 575] on mat-icon "more_horiz" at bounding box center [755, 578] width 15 height 15
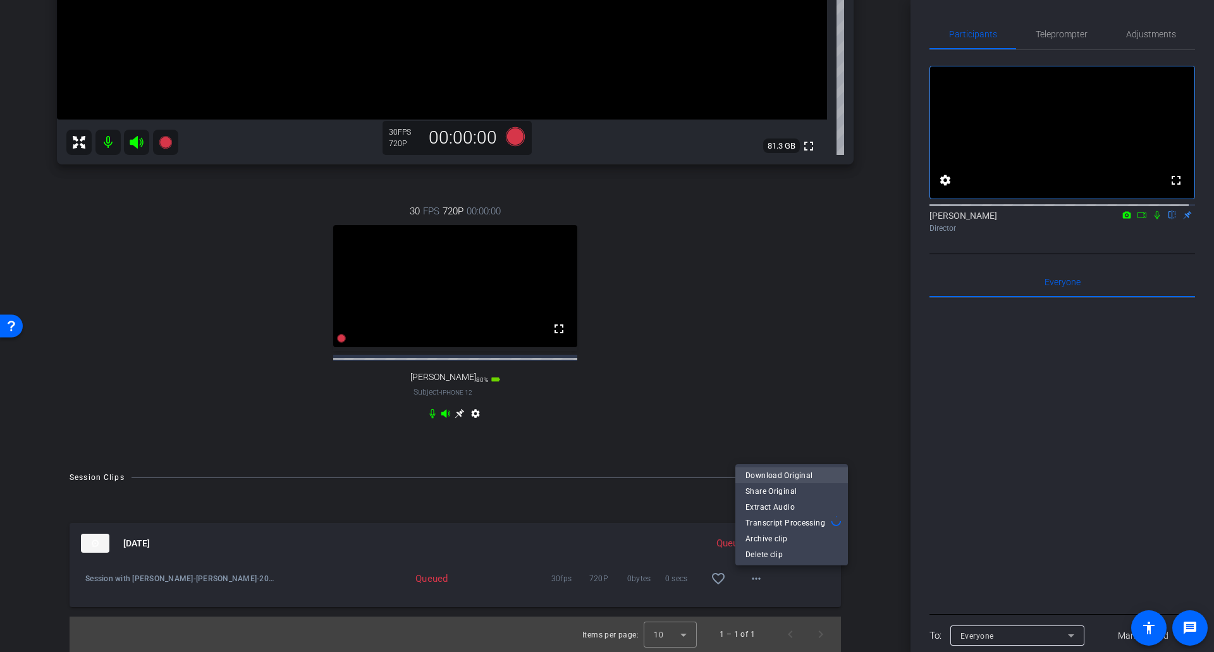
click at [824, 476] on span "Download Original" at bounding box center [791, 474] width 92 height 15
click at [815, 279] on div "30 FPS 720P 00:00:00 fullscreen Molly Subject - iPhone 12 80% battery_std setti…" at bounding box center [455, 313] width 796 height 261
click at [860, 270] on div "stefanie iPad Pro 3rd Gen 11-inch (WiFi+Cellular) info ROOM ID: 167822445 100% …" at bounding box center [455, 75] width 847 height 766
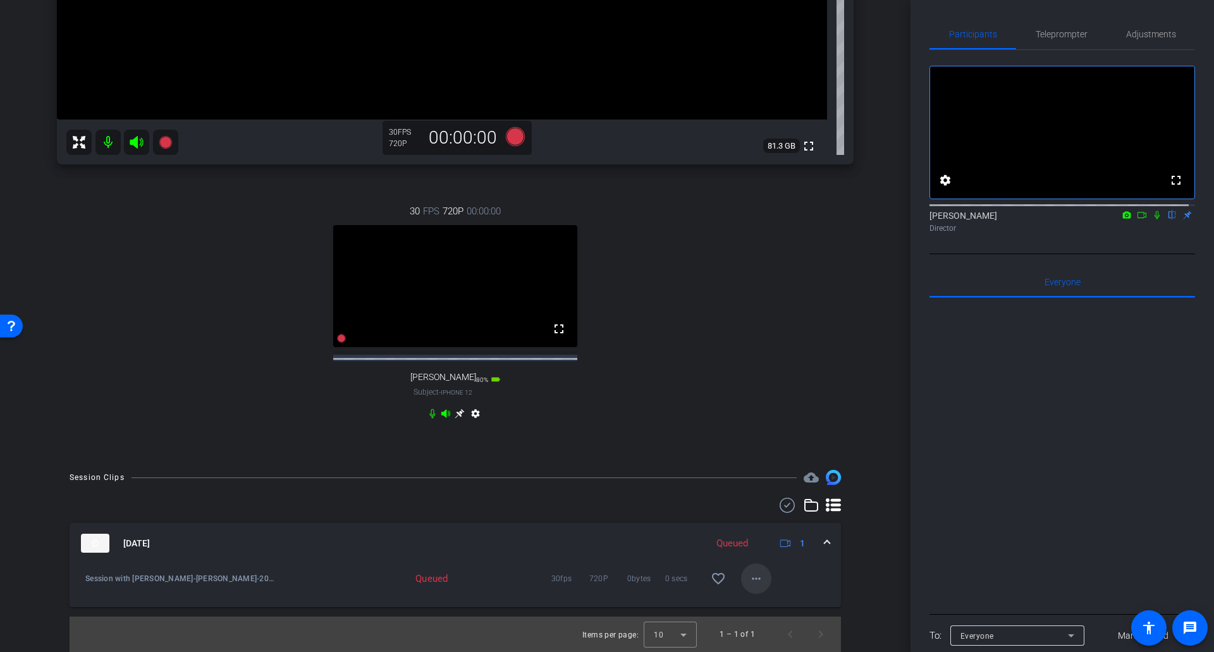
click at [761, 575] on span at bounding box center [756, 578] width 30 height 30
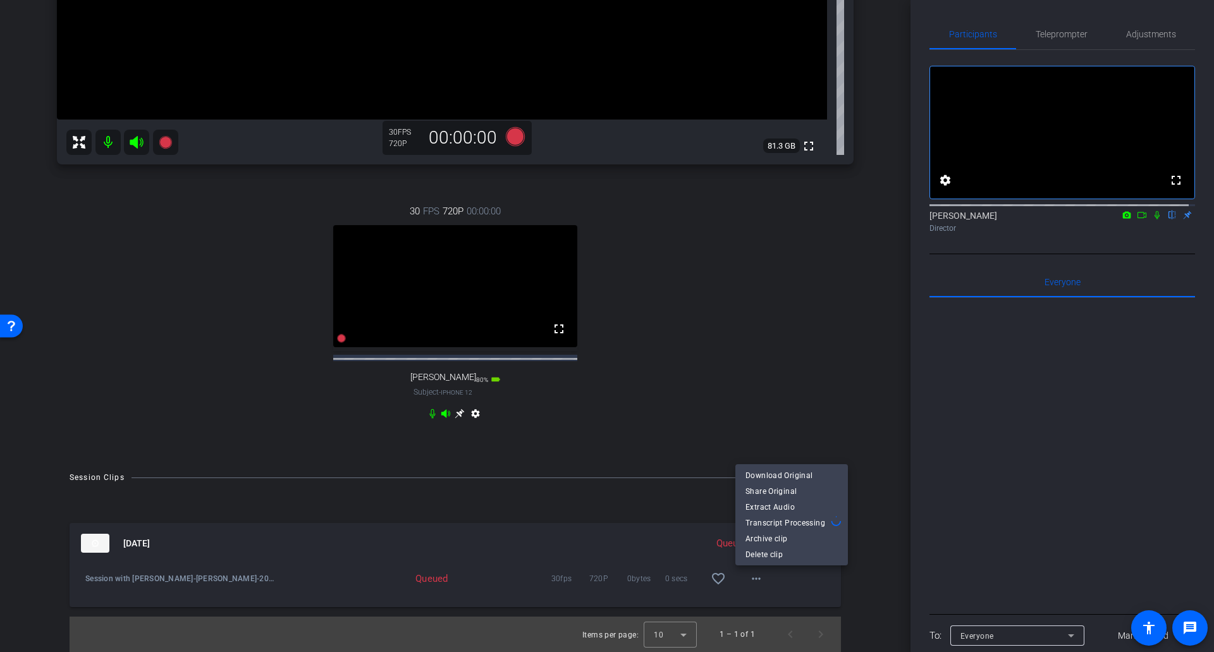
click at [862, 575] on div at bounding box center [607, 326] width 1214 height 652
click at [863, 575] on div "Session Clips cloud_upload Sep 30, 2025 Queued 1 Session with Stefanie Mason-st…" at bounding box center [455, 561] width 847 height 182
click at [872, 505] on div "Session Clips cloud_upload Sep 30, 2025 Queued 1 Session with Stefanie Mason-st…" at bounding box center [455, 561] width 847 height 182
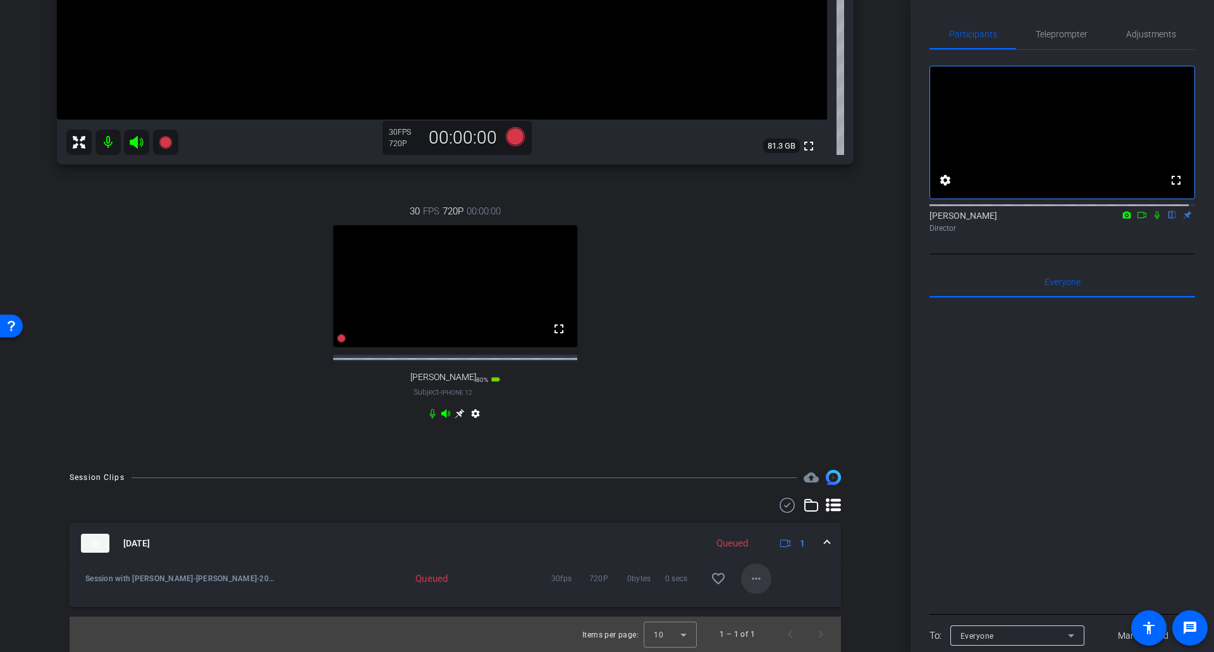
click at [751, 575] on mat-icon "more_horiz" at bounding box center [755, 578] width 15 height 15
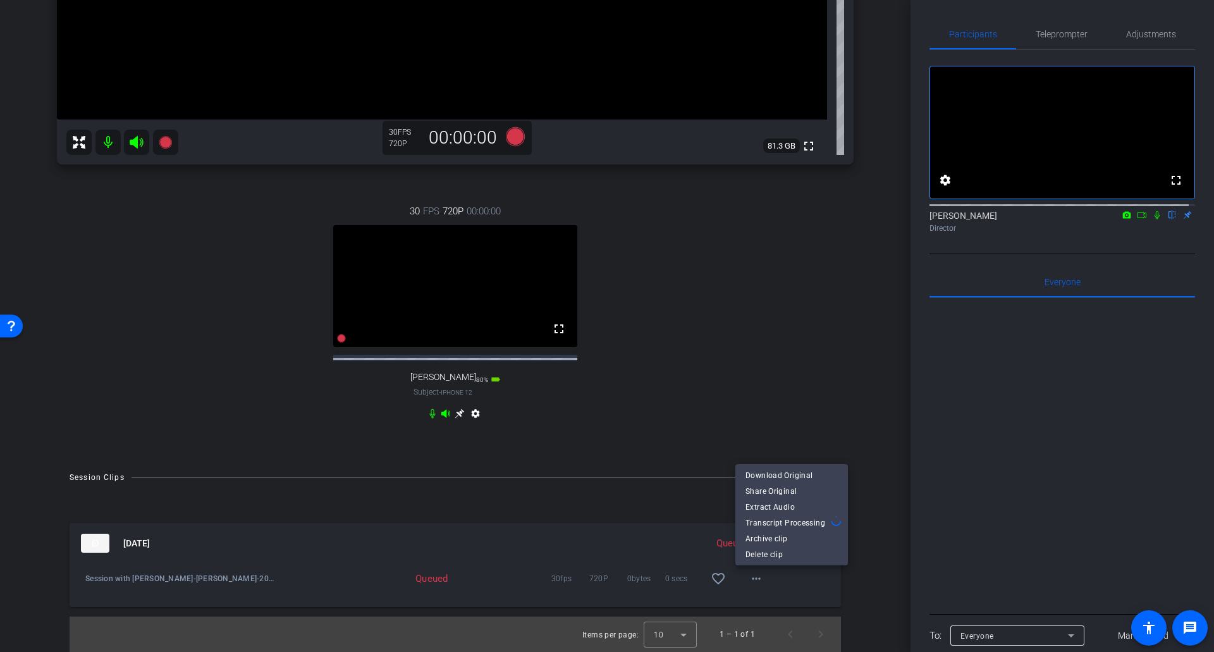
click at [872, 575] on div at bounding box center [607, 326] width 1214 height 652
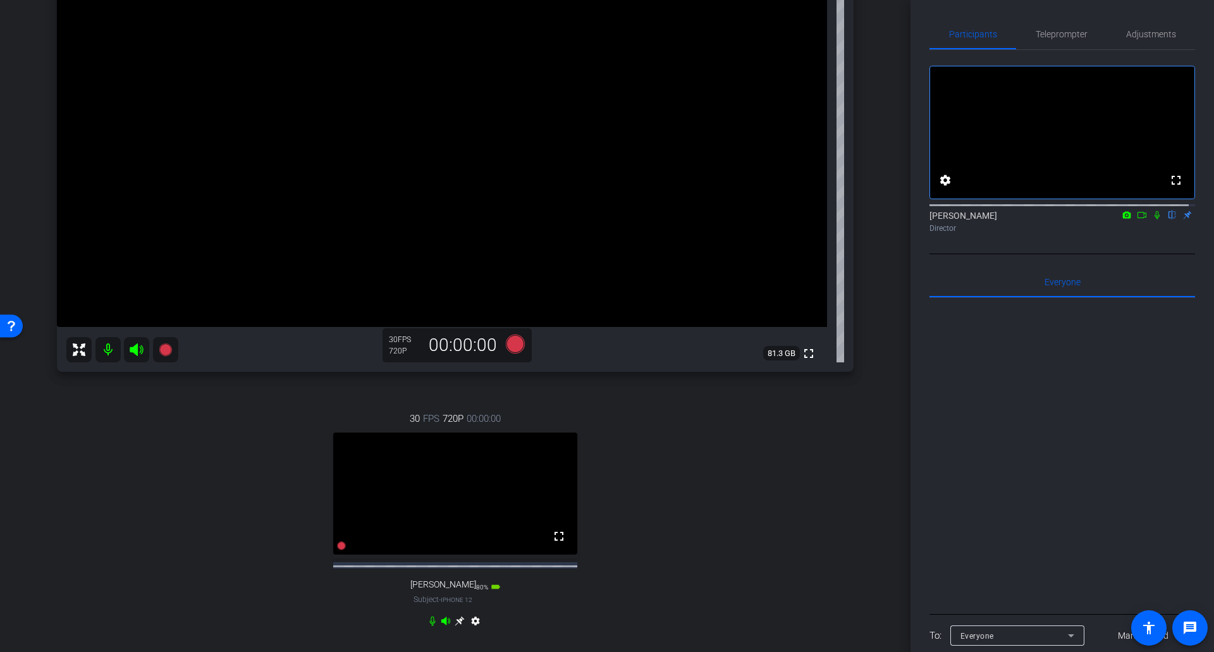
scroll to position [316, 0]
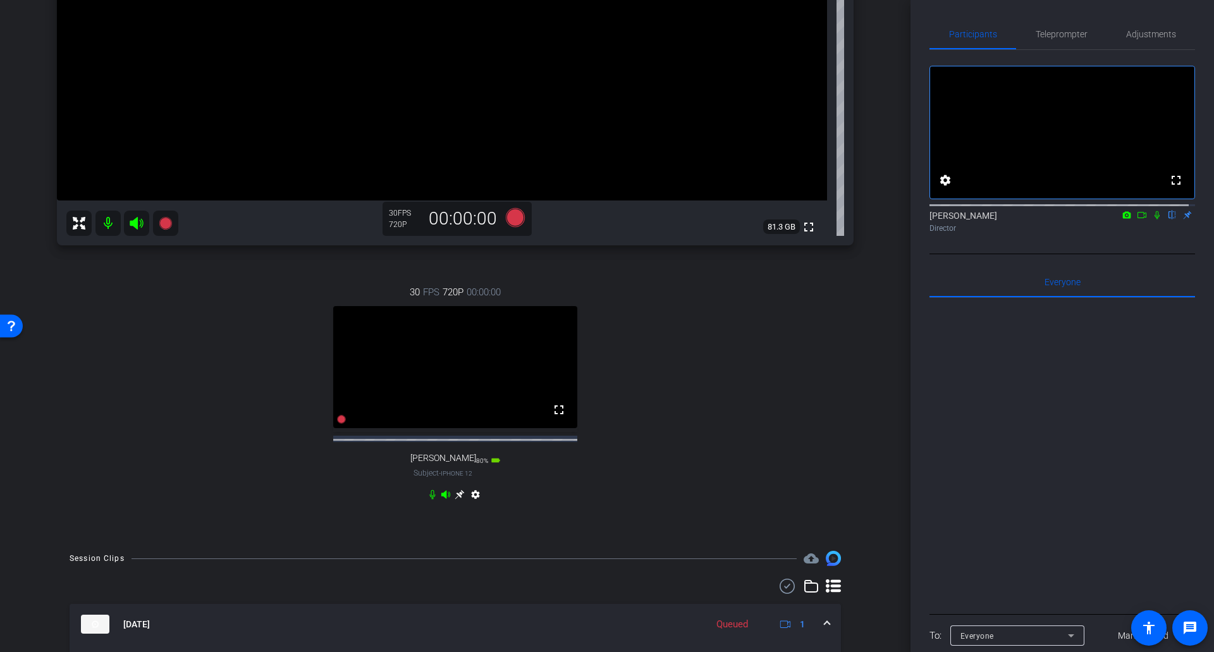
click at [869, 516] on div "stefanie iPad Pro 3rd Gen 11-inch (WiFi+Cellular) info ROOM ID: 167822445 100% …" at bounding box center [455, 155] width 847 height 766
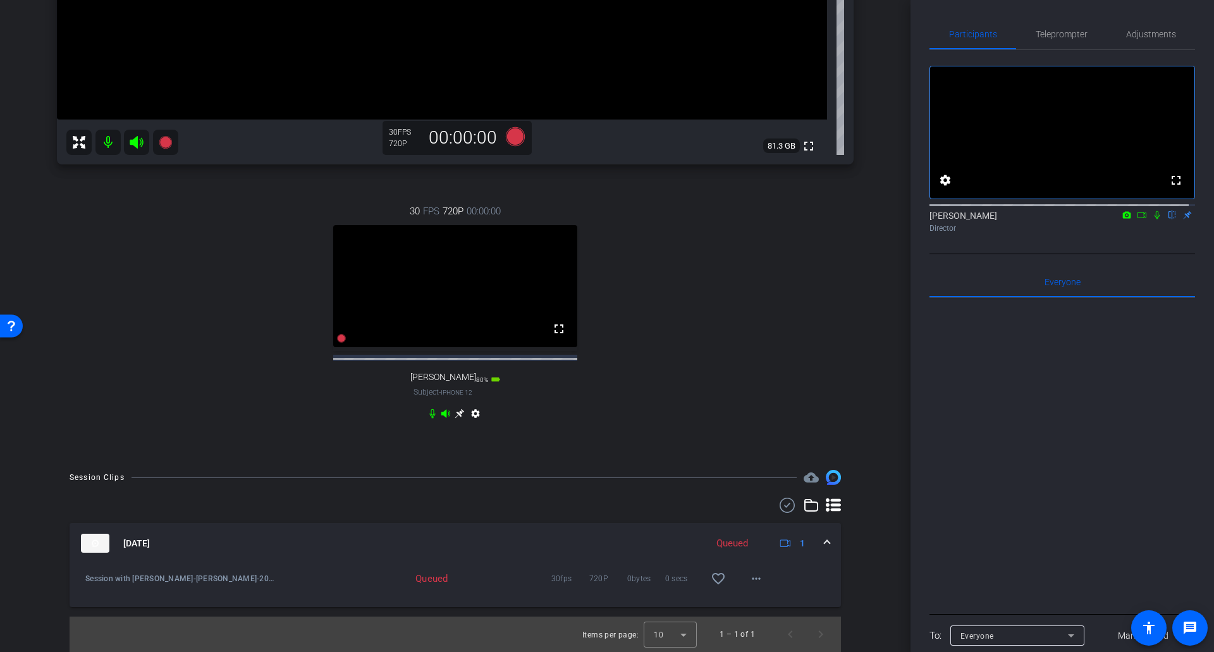
scroll to position [408, 0]
click at [853, 554] on div "Session Clips cloud_upload Sep 30, 2025 Queued 1 Session with Stefanie Mason-st…" at bounding box center [455, 561] width 847 height 182
click at [755, 575] on mat-icon "more_horiz" at bounding box center [755, 578] width 15 height 15
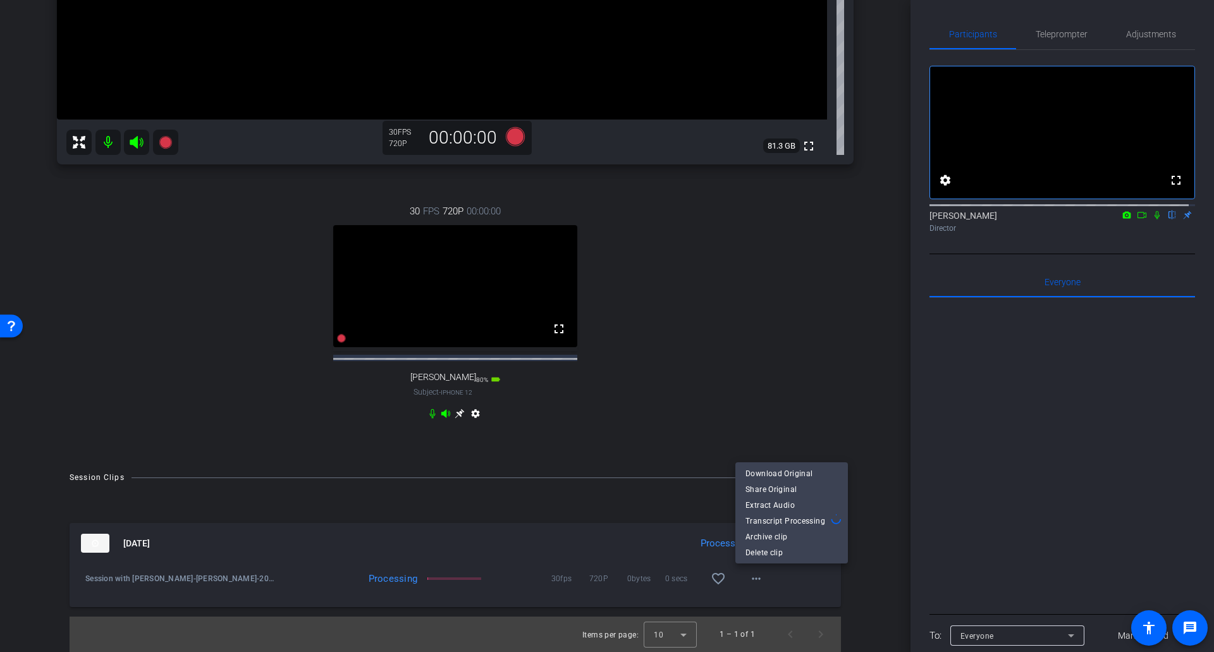
click at [857, 575] on div at bounding box center [607, 326] width 1214 height 652
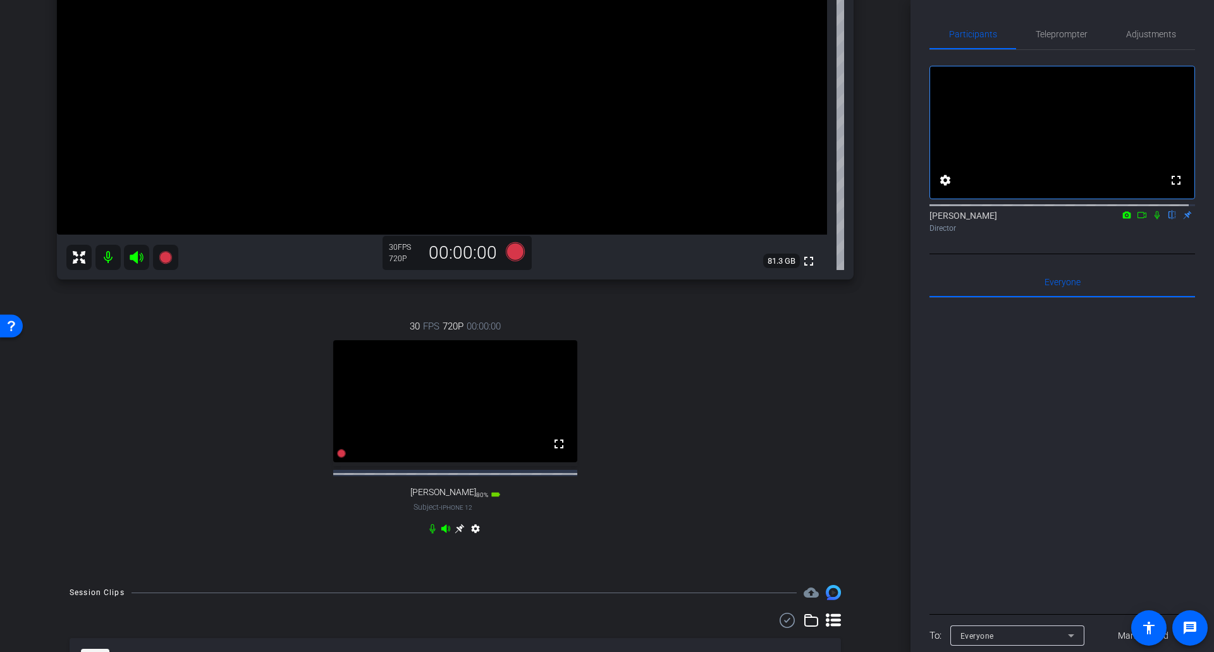
scroll to position [92, 0]
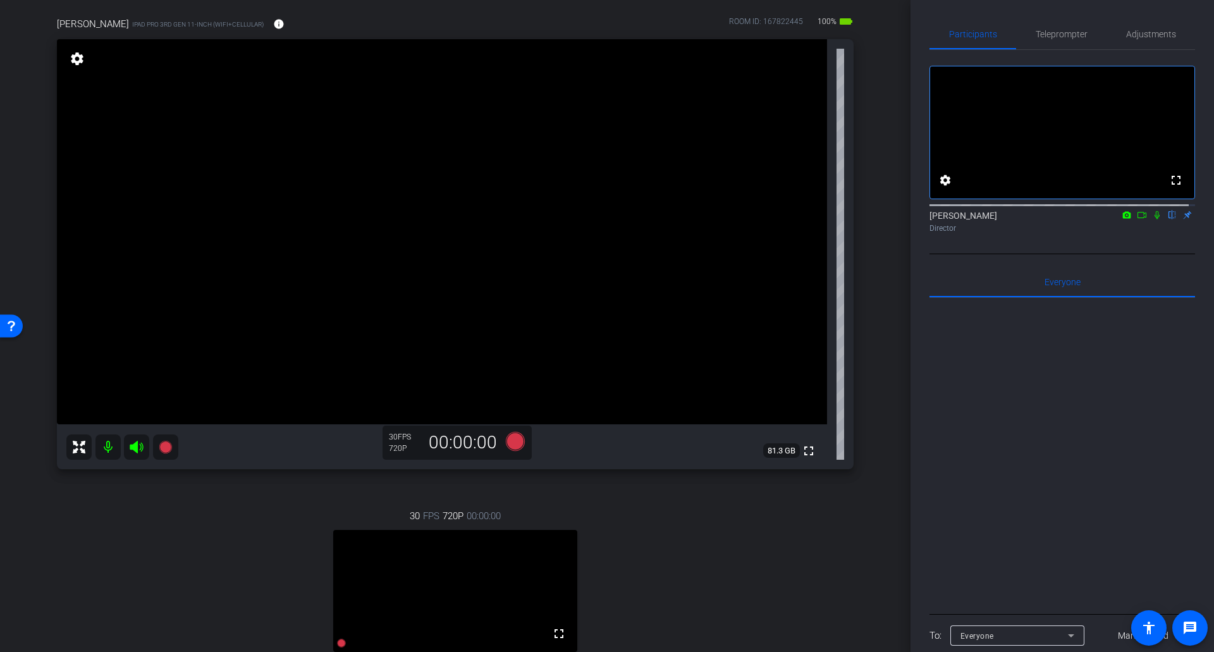
click at [828, 561] on div "30 FPS 720P 00:00:00 fullscreen Molly Subject - iPhone 12 80% battery_std setti…" at bounding box center [455, 618] width 796 height 261
click at [836, 549] on div "30 FPS 720P 00:00:00 fullscreen Molly Subject - iPhone 12 80% battery_std setti…" at bounding box center [455, 618] width 796 height 261
